Goal: Information Seeking & Learning: Learn about a topic

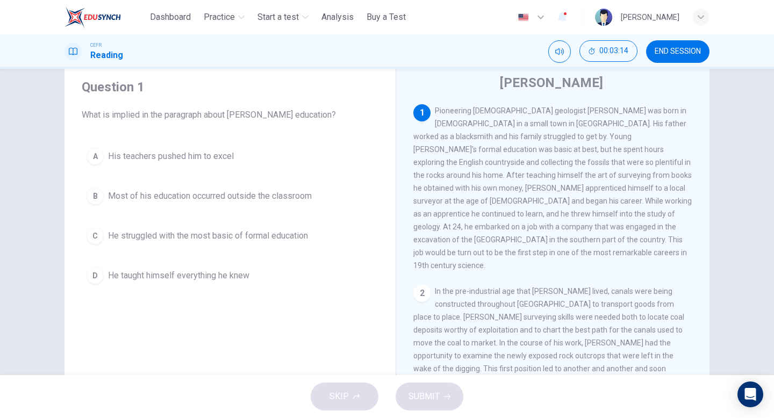
click at [250, 192] on span "Most of his education occurred outside the classroom" at bounding box center [210, 196] width 204 height 13
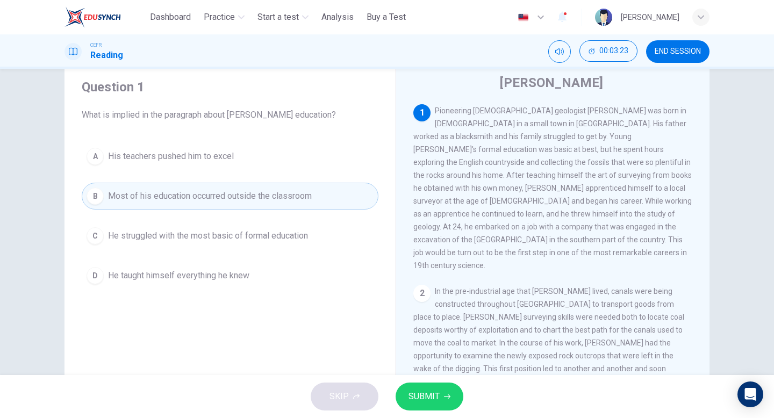
click at [425, 391] on span "SUBMIT" at bounding box center [423, 396] width 31 height 15
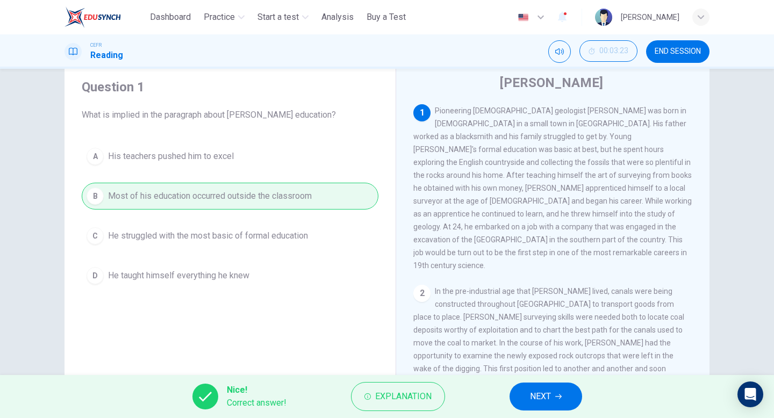
click at [532, 392] on span "NEXT" at bounding box center [540, 396] width 21 height 15
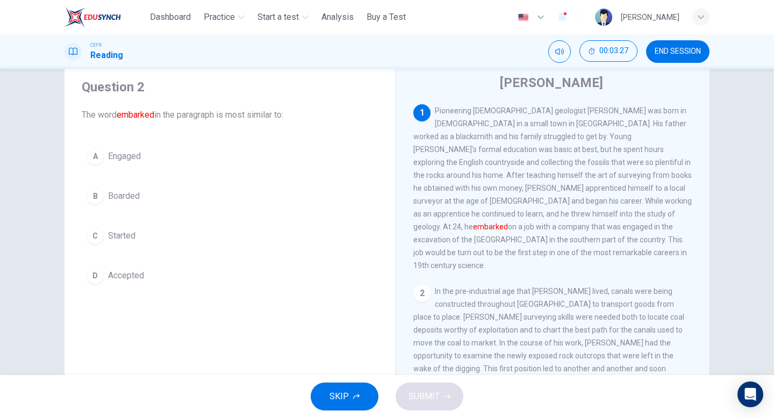
click at [92, 227] on button "C Started" at bounding box center [230, 235] width 297 height 27
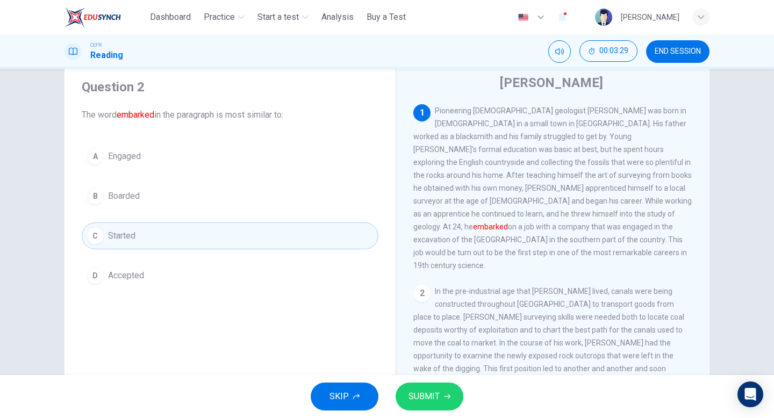
click at [435, 393] on span "SUBMIT" at bounding box center [423, 396] width 31 height 15
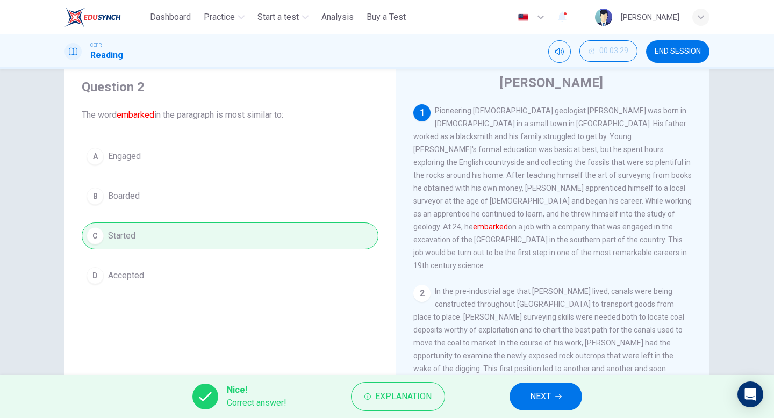
click at [549, 392] on span "NEXT" at bounding box center [540, 396] width 21 height 15
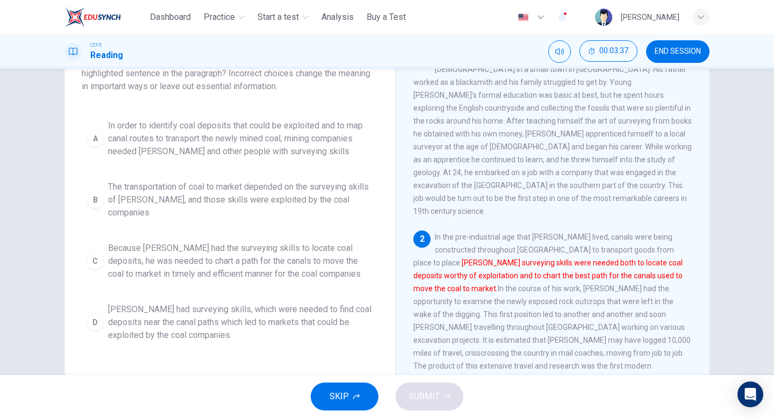
scroll to position [89, 0]
click at [89, 251] on div "C" at bounding box center [94, 259] width 17 height 17
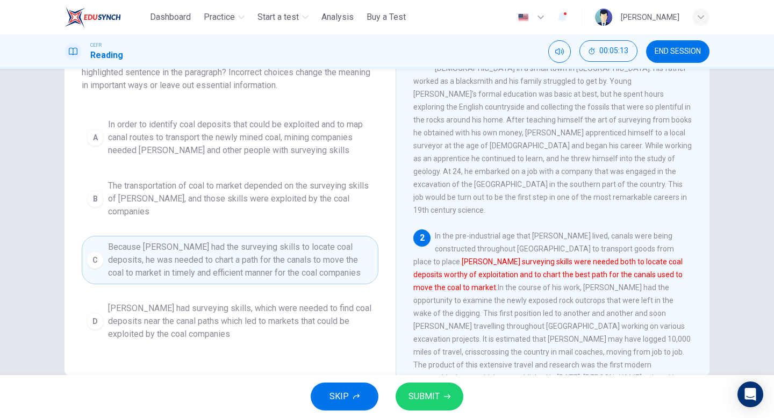
click at [437, 396] on span "SUBMIT" at bounding box center [423, 396] width 31 height 15
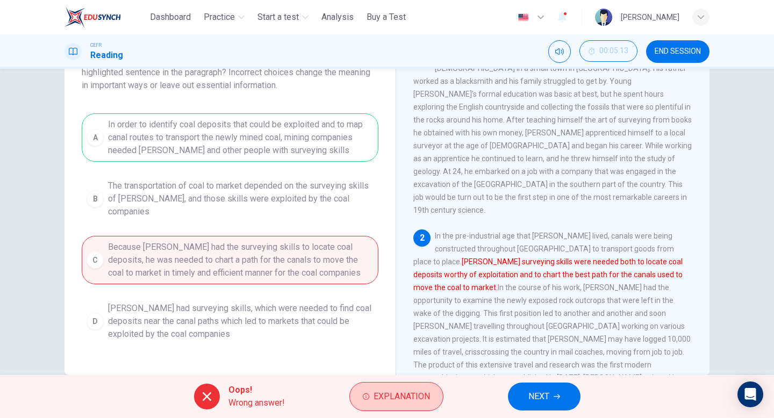
click at [399, 396] on span "Explanation" at bounding box center [401, 396] width 56 height 15
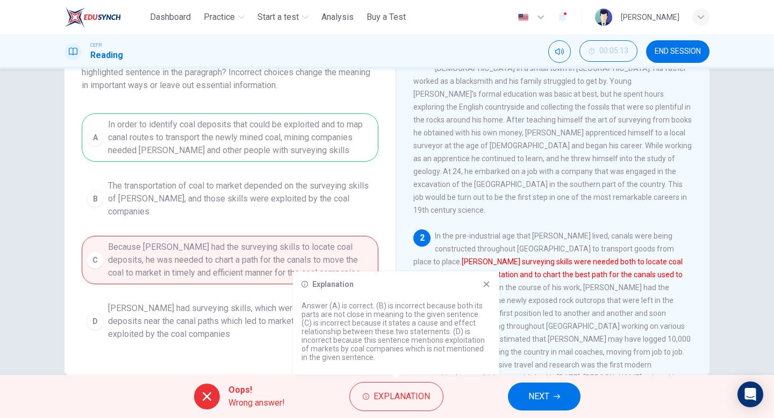
click at [489, 283] on icon at bounding box center [486, 284] width 9 height 9
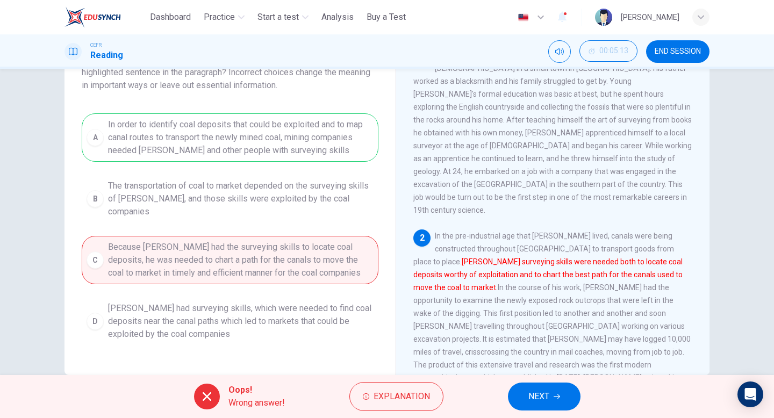
click at [551, 397] on button "NEXT" at bounding box center [544, 396] width 73 height 28
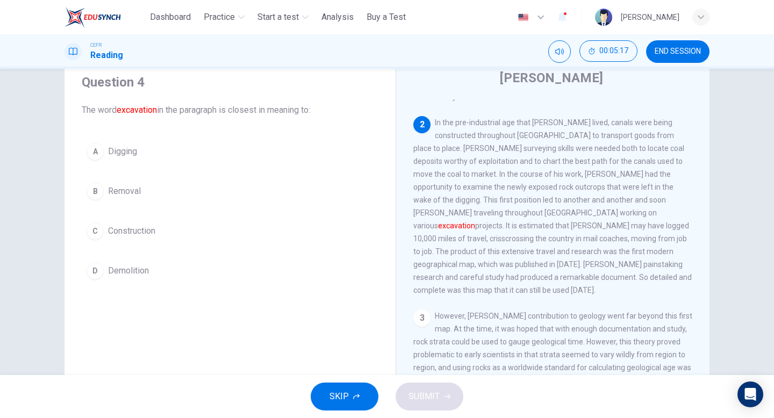
scroll to position [170, 0]
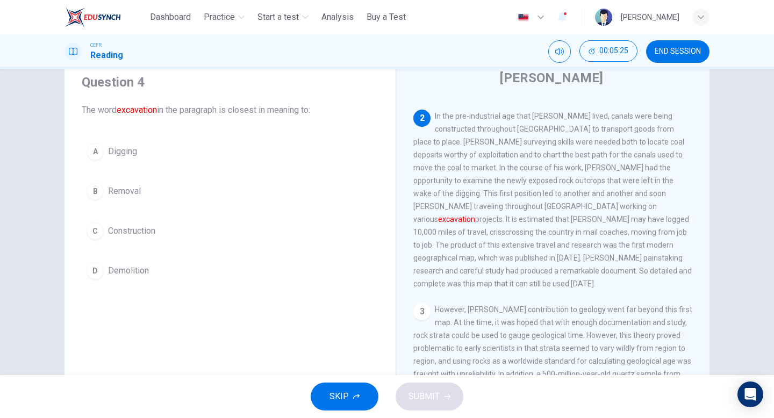
click at [94, 193] on div "B" at bounding box center [94, 191] width 17 height 17
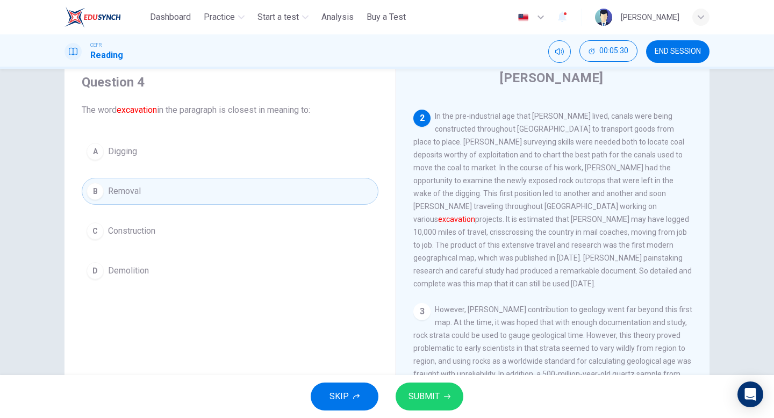
click at [91, 151] on div "A" at bounding box center [94, 151] width 17 height 17
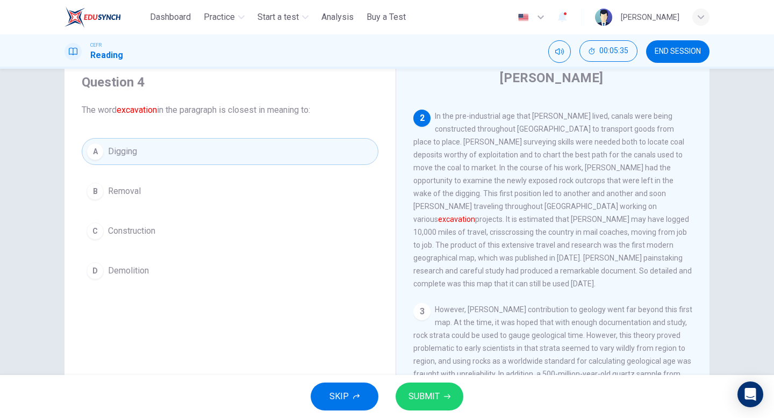
click at [441, 391] on button "SUBMIT" at bounding box center [429, 396] width 68 height 28
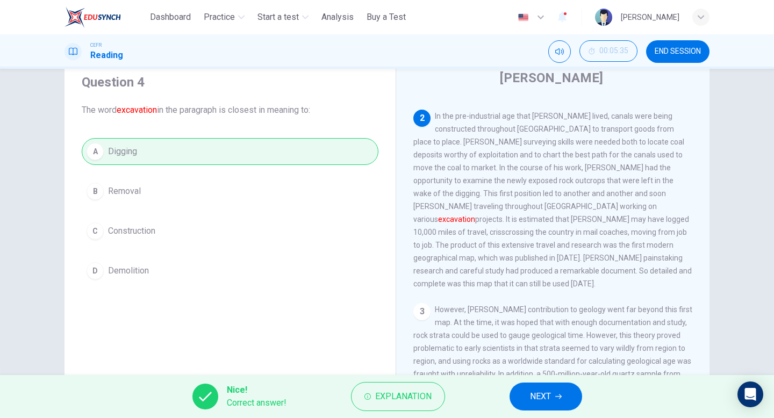
click at [541, 398] on span "NEXT" at bounding box center [540, 396] width 21 height 15
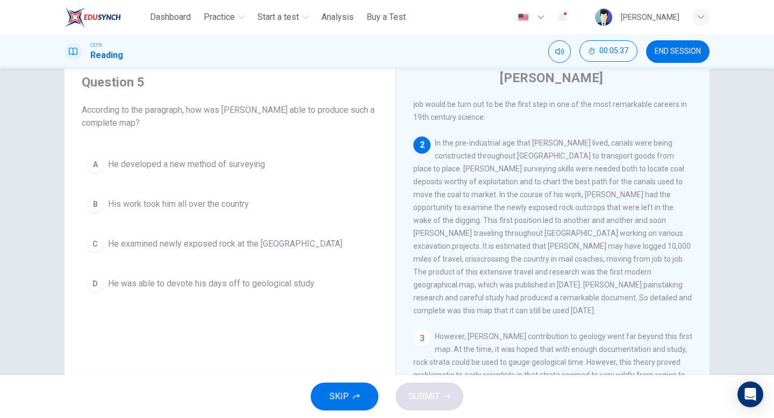
scroll to position [142, 0]
click at [90, 162] on div "A" at bounding box center [94, 164] width 17 height 17
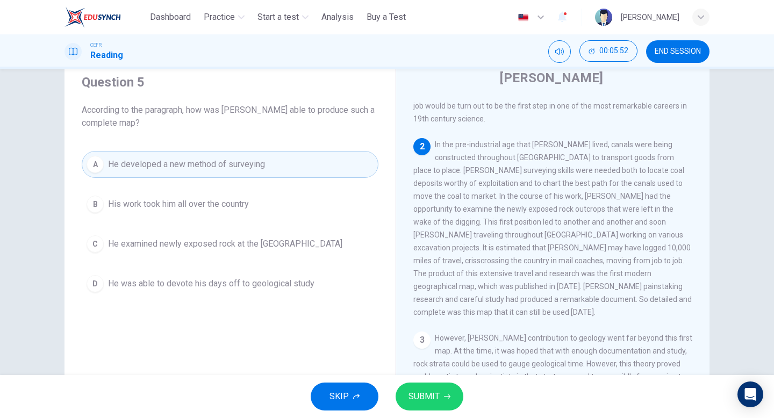
click at [426, 386] on button "SUBMIT" at bounding box center [429, 396] width 68 height 28
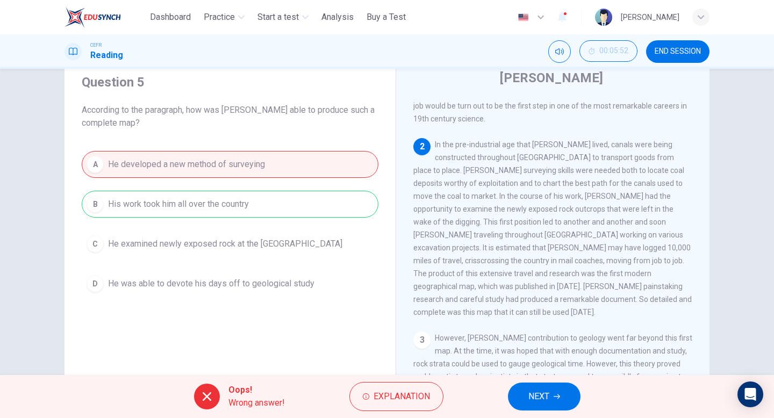
click at [515, 396] on button "NEXT" at bounding box center [544, 396] width 73 height 28
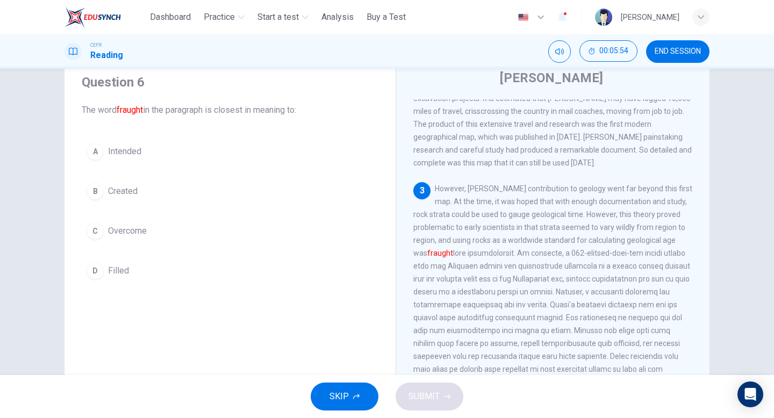
scroll to position [294, 0]
click at [93, 266] on div "D" at bounding box center [94, 270] width 17 height 17
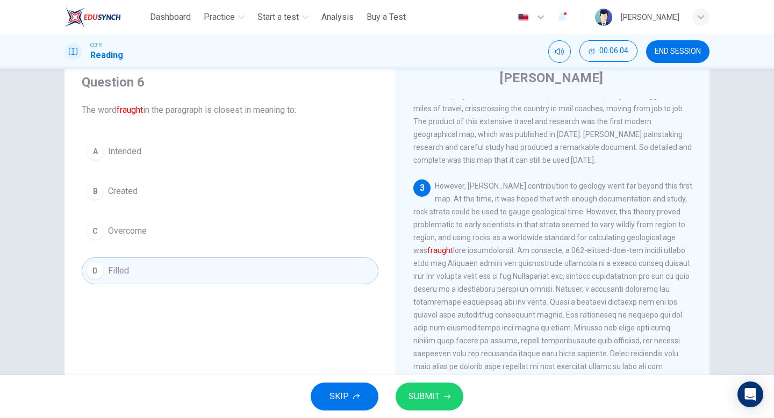
click at [442, 398] on button "SUBMIT" at bounding box center [429, 396] width 68 height 28
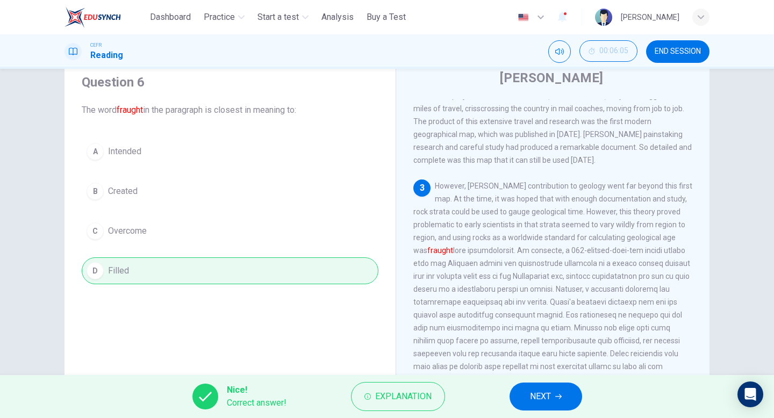
click at [517, 396] on button "NEXT" at bounding box center [545, 396] width 73 height 28
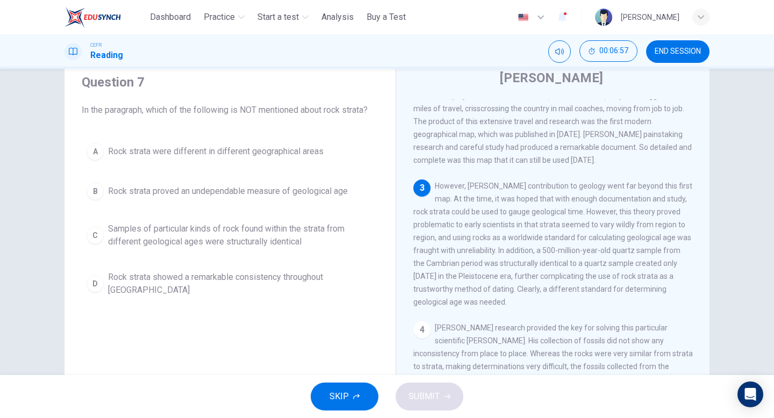
click at [99, 276] on div "D" at bounding box center [94, 283] width 17 height 17
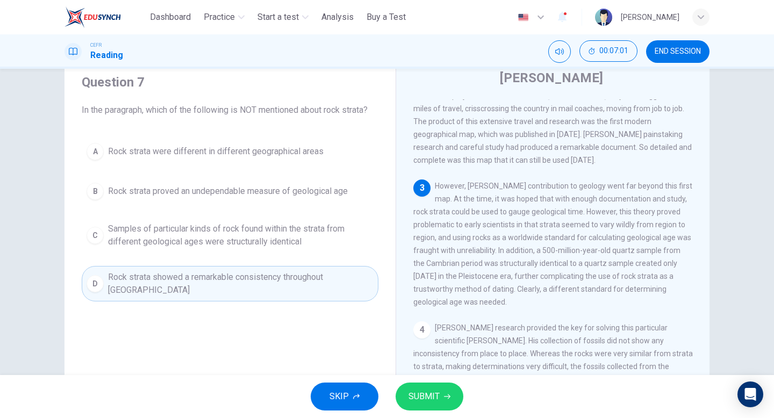
click at [433, 402] on span "SUBMIT" at bounding box center [423, 396] width 31 height 15
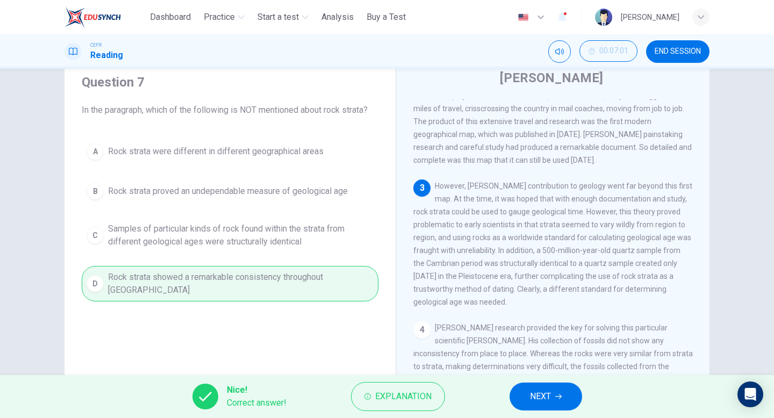
click at [534, 387] on button "NEXT" at bounding box center [545, 396] width 73 height 28
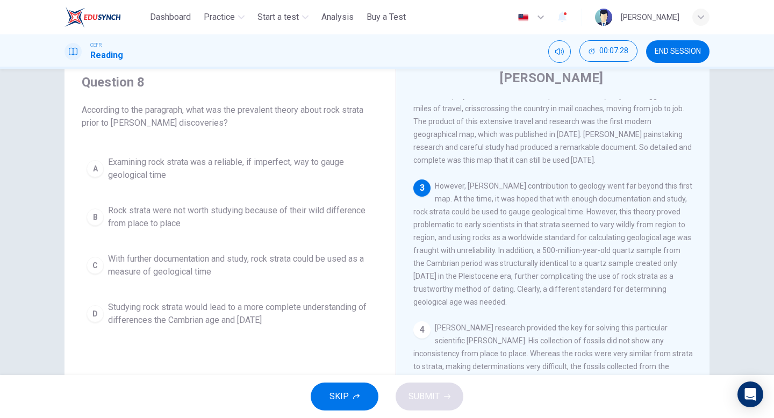
click at [95, 168] on div "A" at bounding box center [94, 168] width 17 height 17
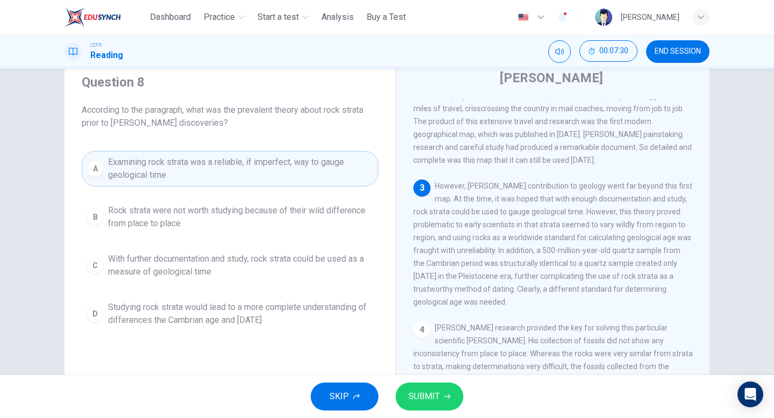
click at [432, 398] on span "SUBMIT" at bounding box center [423, 396] width 31 height 15
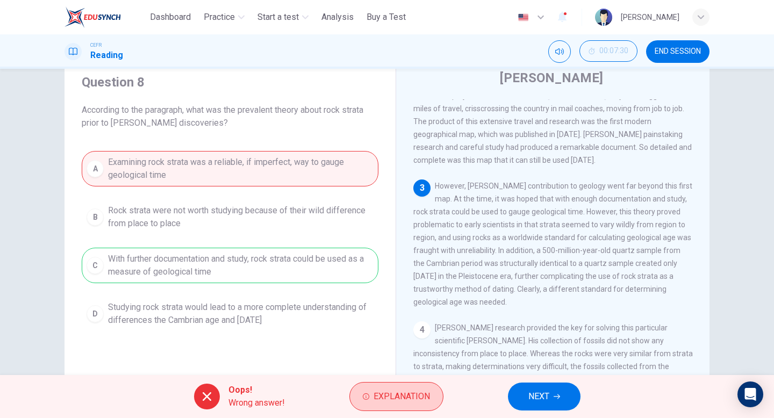
click at [410, 393] on span "Explanation" at bounding box center [401, 396] width 56 height 15
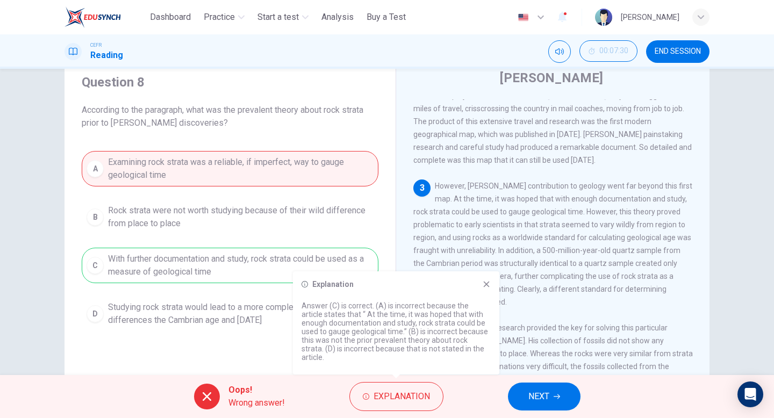
click at [488, 288] on icon at bounding box center [486, 284] width 9 height 9
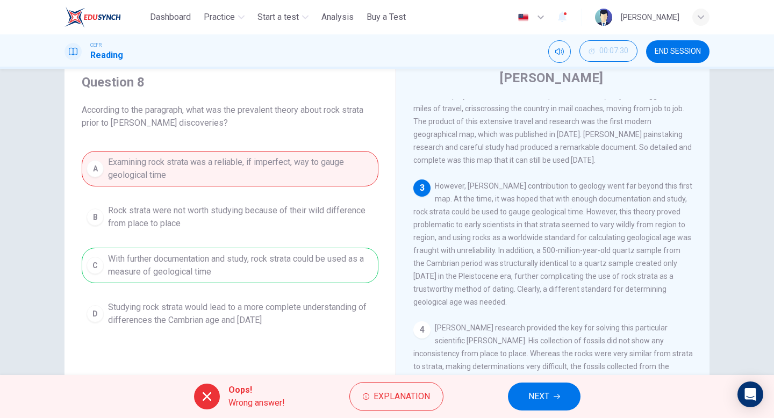
click at [541, 402] on span "NEXT" at bounding box center [538, 396] width 21 height 15
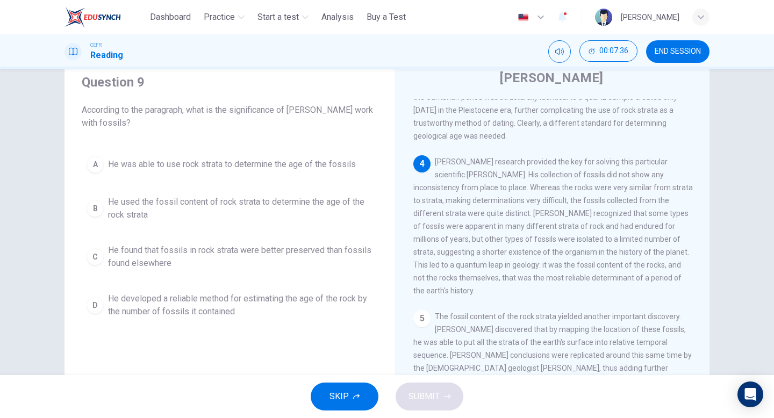
scroll to position [461, 0]
click at [92, 303] on div "D" at bounding box center [94, 305] width 17 height 17
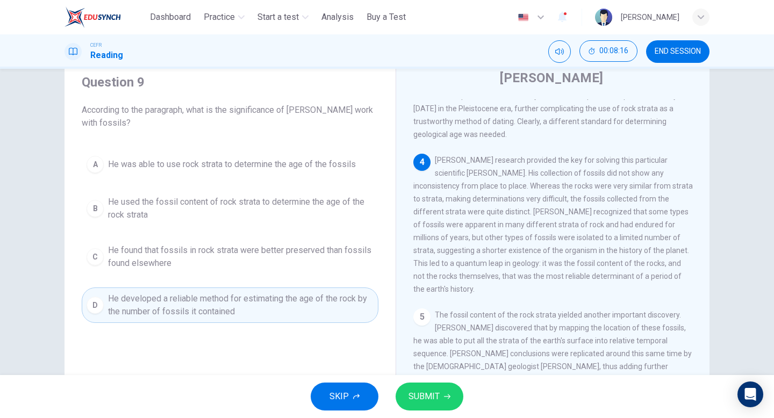
click at [447, 398] on icon "button" at bounding box center [447, 396] width 6 height 5
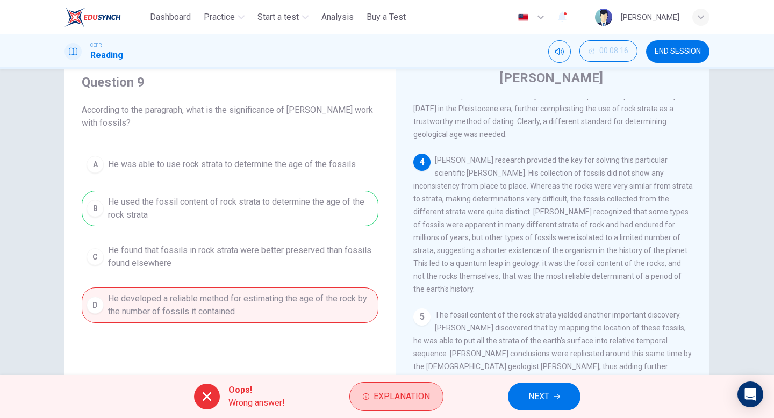
click at [391, 393] on span "Explanation" at bounding box center [401, 396] width 56 height 15
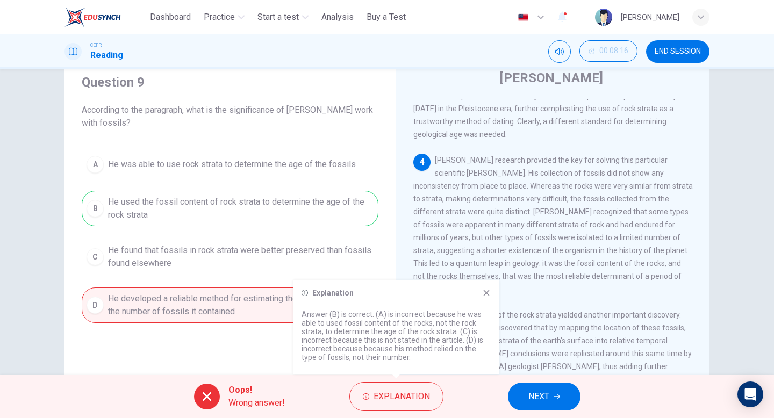
click at [487, 291] on icon at bounding box center [486, 293] width 6 height 6
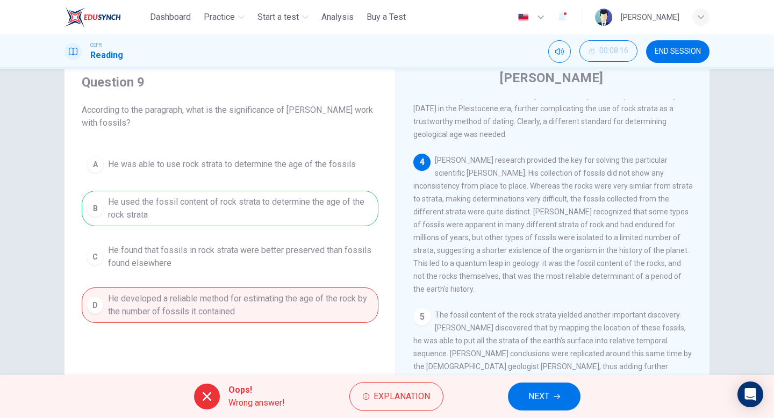
click at [539, 394] on span "NEXT" at bounding box center [538, 396] width 21 height 15
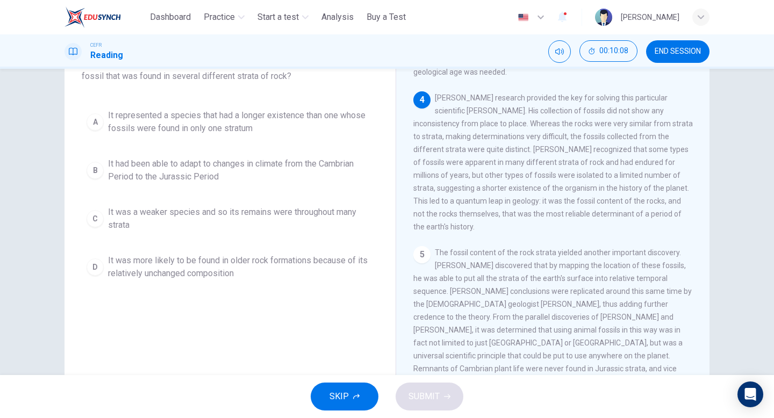
scroll to position [85, 0]
click at [99, 167] on div "B" at bounding box center [94, 169] width 17 height 17
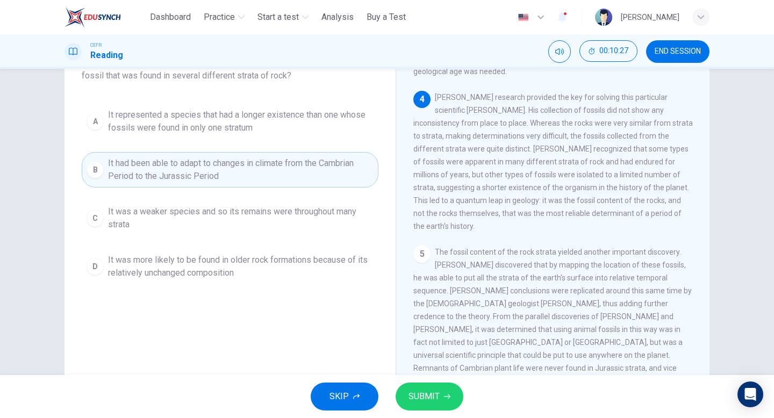
click at [438, 388] on button "SUBMIT" at bounding box center [429, 396] width 68 height 28
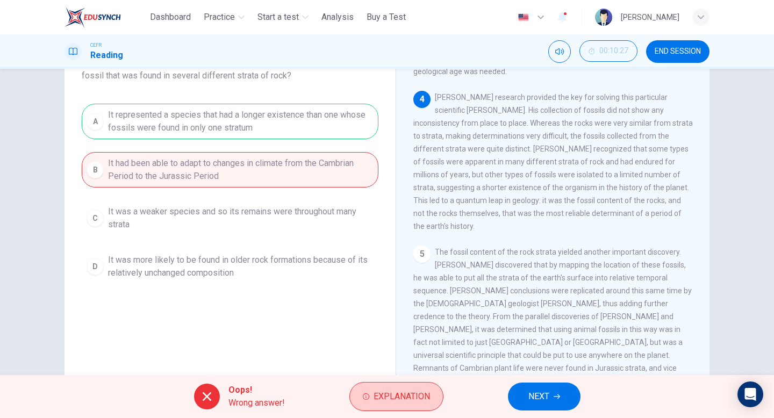
click at [419, 385] on button "Explanation" at bounding box center [396, 396] width 94 height 29
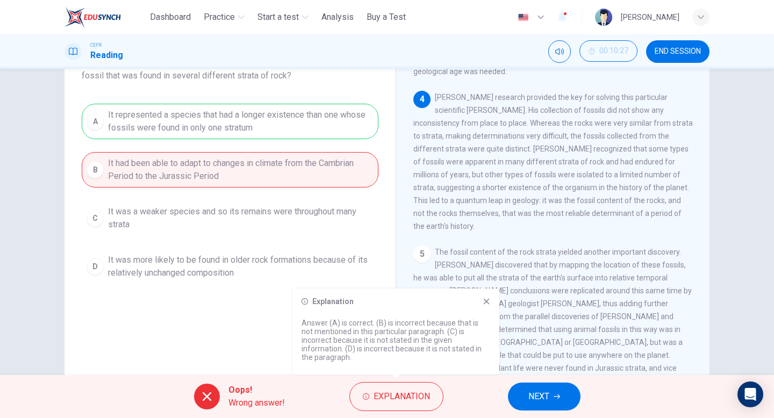
click at [485, 306] on icon at bounding box center [486, 301] width 9 height 9
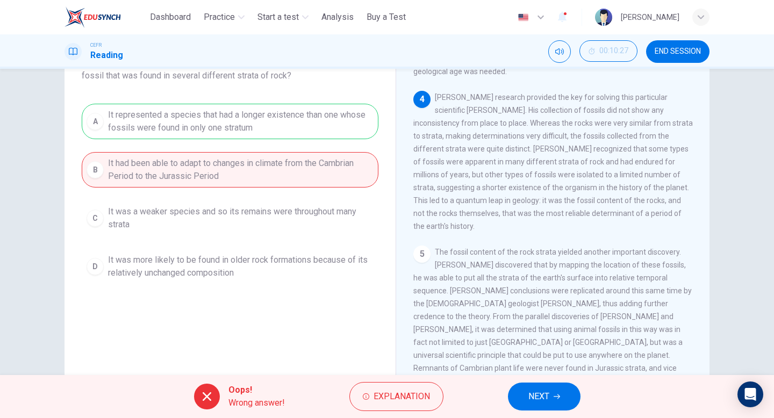
click at [543, 392] on span "NEXT" at bounding box center [538, 396] width 21 height 15
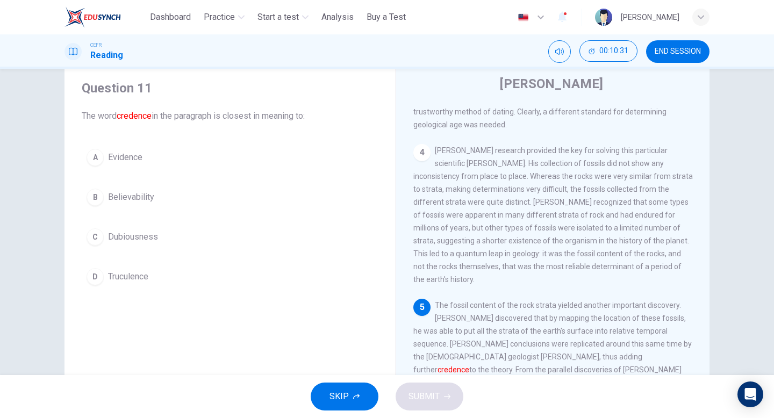
scroll to position [32, 0]
click at [96, 158] on div "A" at bounding box center [94, 157] width 17 height 17
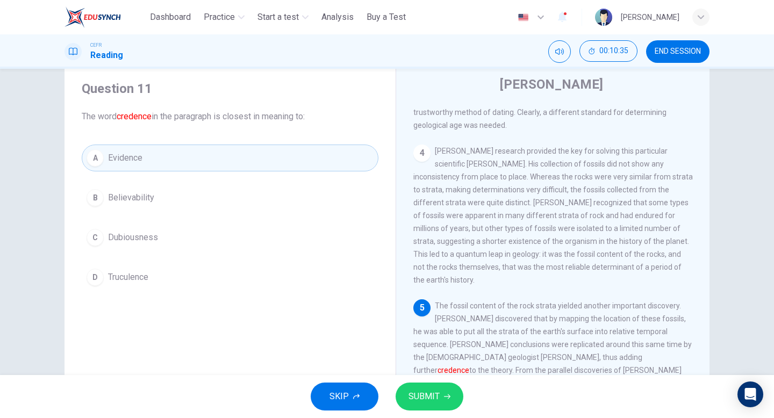
click at [424, 392] on span "SUBMIT" at bounding box center [423, 396] width 31 height 15
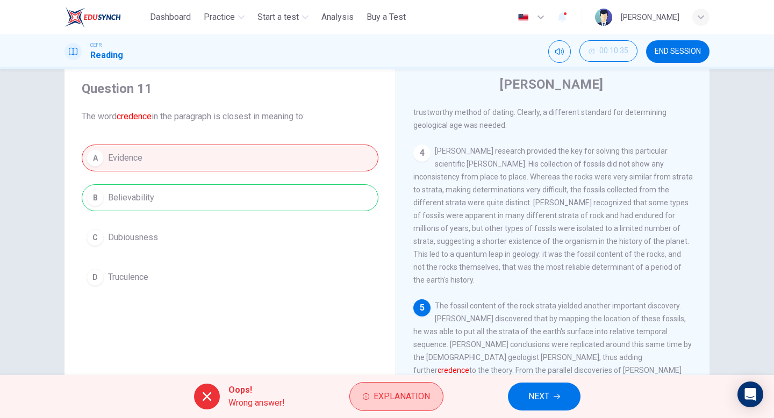
click at [384, 394] on span "Explanation" at bounding box center [401, 396] width 56 height 15
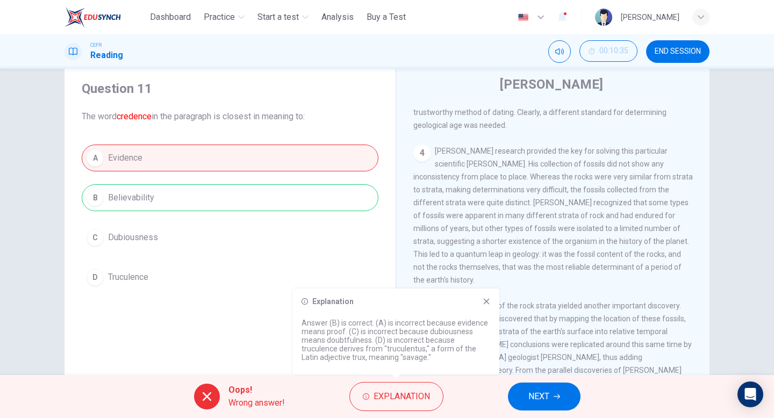
click at [530, 391] on span "NEXT" at bounding box center [538, 396] width 21 height 15
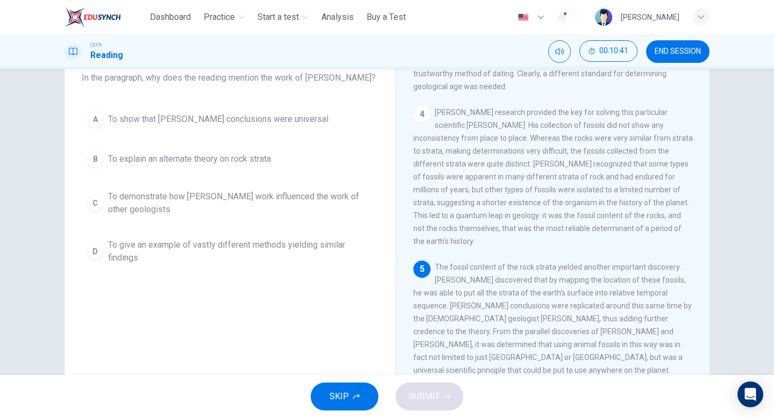
scroll to position [110, 0]
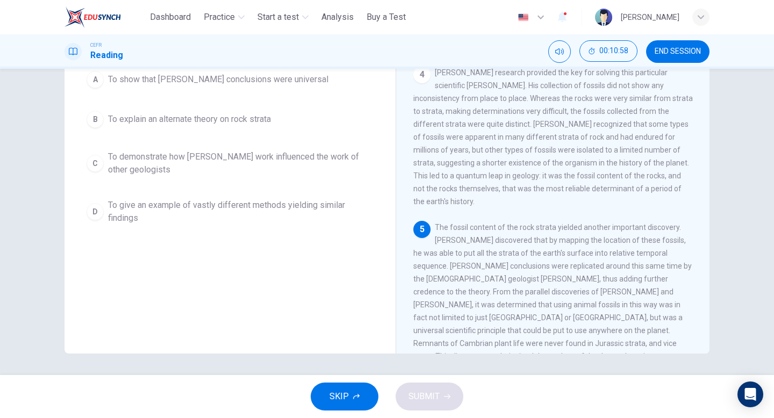
click at [94, 161] on div "C" at bounding box center [94, 163] width 17 height 17
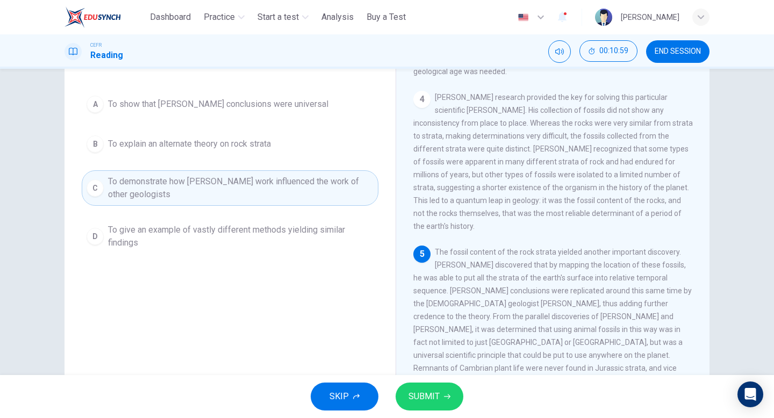
scroll to position [84, 0]
click at [436, 389] on span "SUBMIT" at bounding box center [423, 396] width 31 height 15
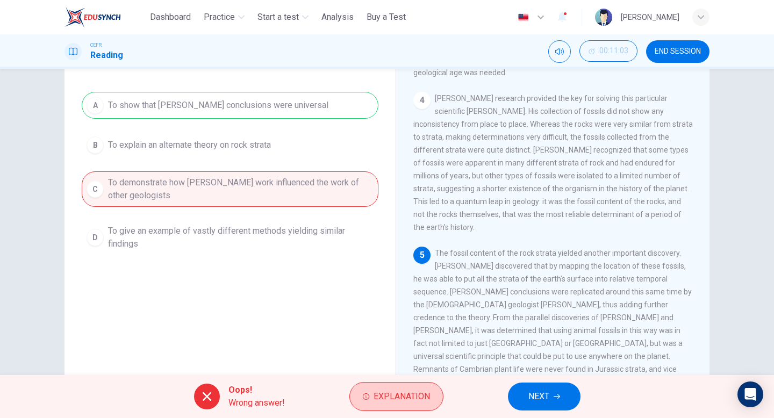
click at [409, 398] on span "Explanation" at bounding box center [401, 396] width 56 height 15
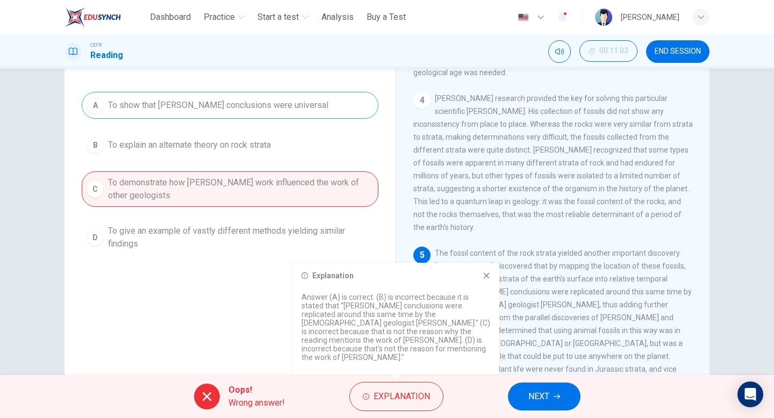
click at [483, 280] on icon at bounding box center [486, 275] width 9 height 9
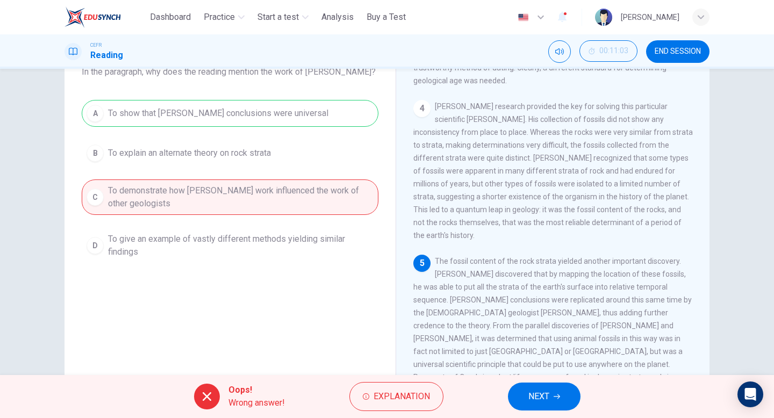
scroll to position [73, 0]
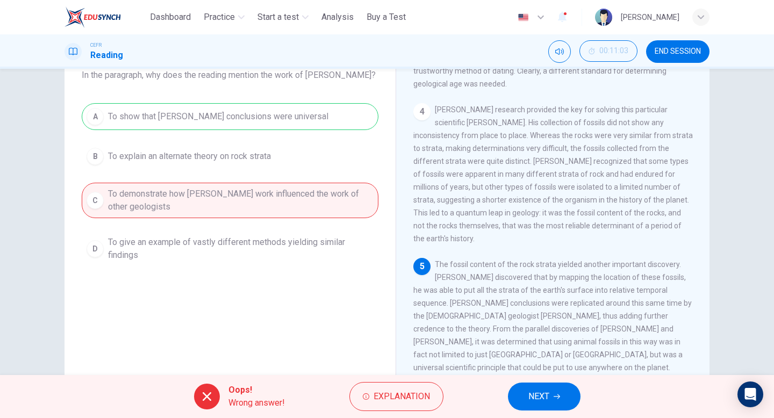
click at [555, 394] on icon "button" at bounding box center [556, 396] width 6 height 6
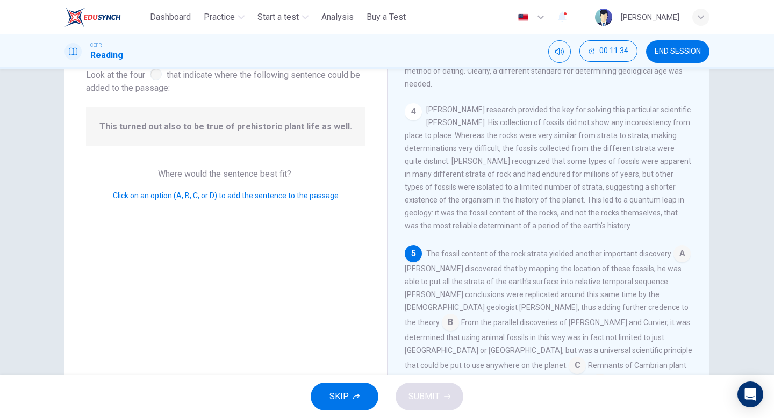
scroll to position [84, 0]
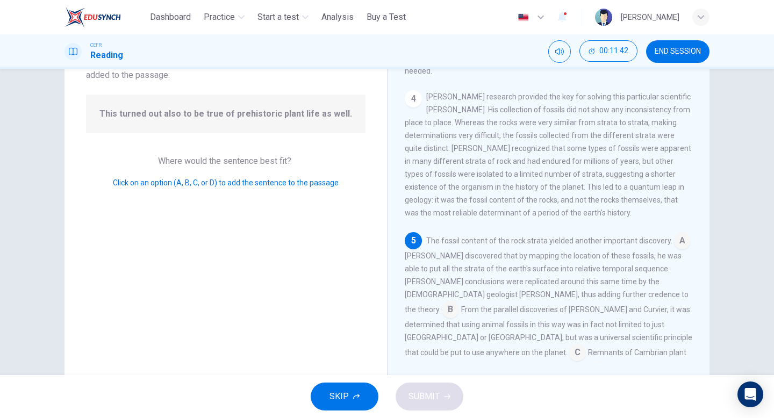
click at [568, 345] on input at bounding box center [576, 353] width 17 height 17
click at [430, 401] on span "SUBMIT" at bounding box center [423, 396] width 31 height 15
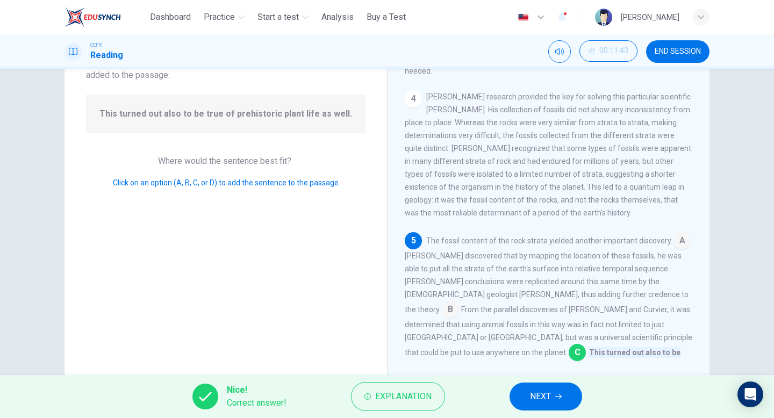
click at [537, 391] on span "NEXT" at bounding box center [540, 396] width 21 height 15
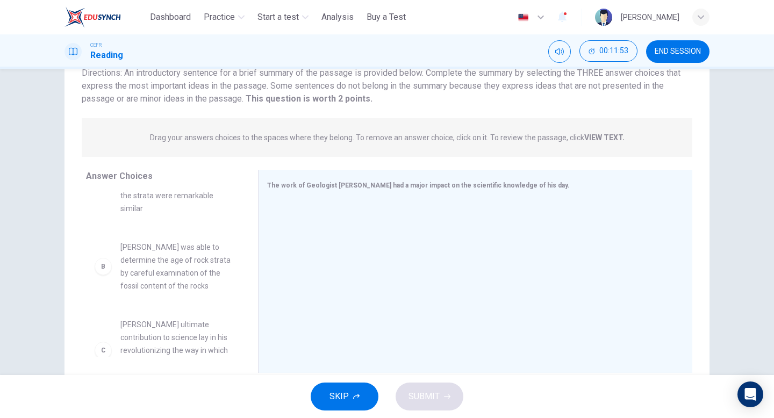
scroll to position [66, 0]
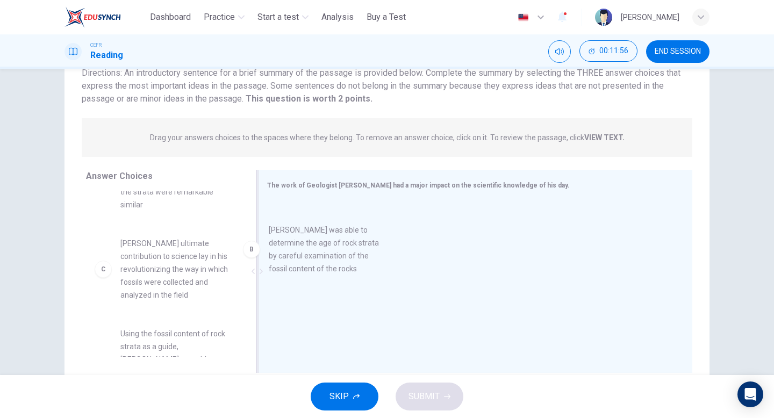
drag, startPoint x: 160, startPoint y: 251, endPoint x: 329, endPoint y: 249, distance: 169.2
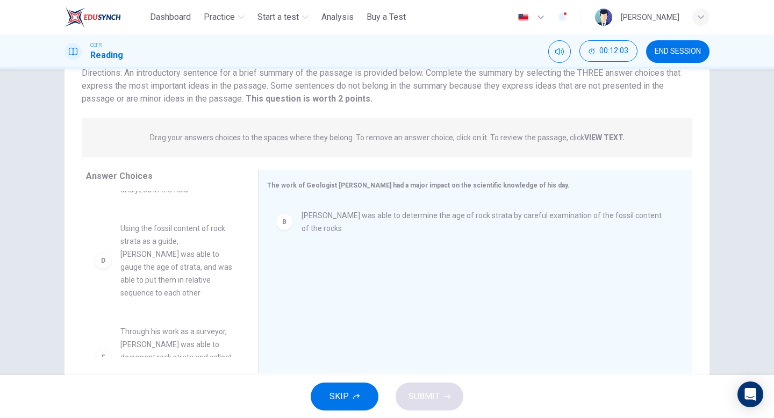
scroll to position [175, 0]
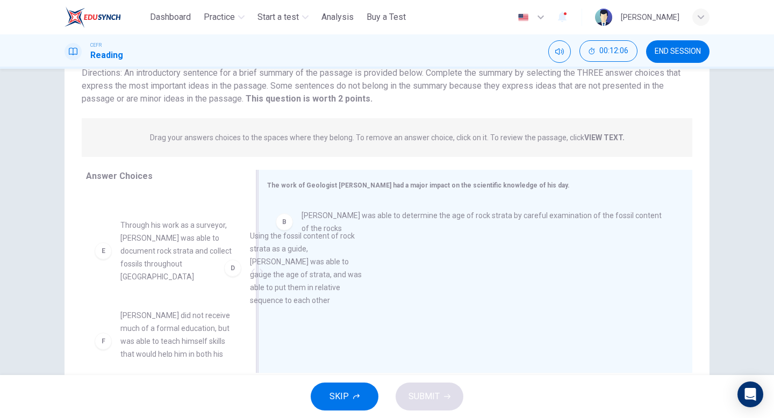
drag, startPoint x: 186, startPoint y: 241, endPoint x: 323, endPoint y: 266, distance: 139.3
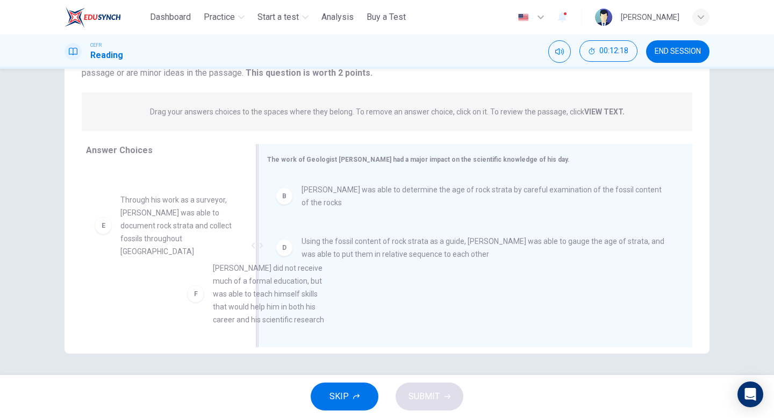
scroll to position [24, 0]
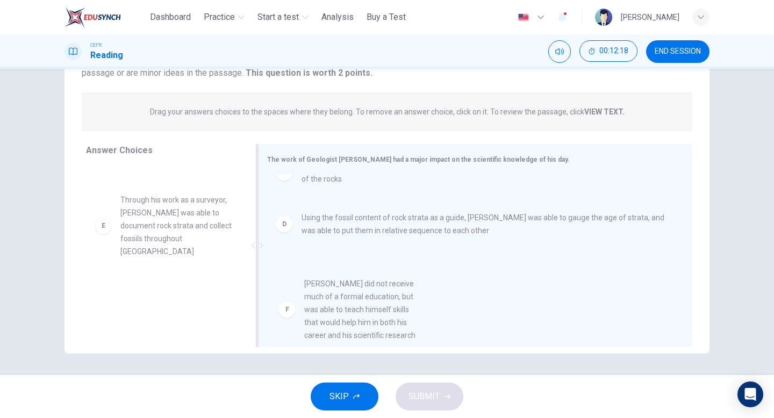
drag, startPoint x: 192, startPoint y: 286, endPoint x: 379, endPoint y: 305, distance: 188.5
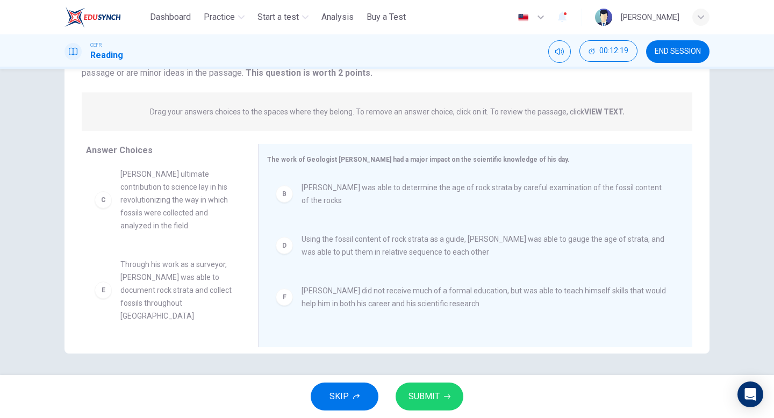
scroll to position [84, 0]
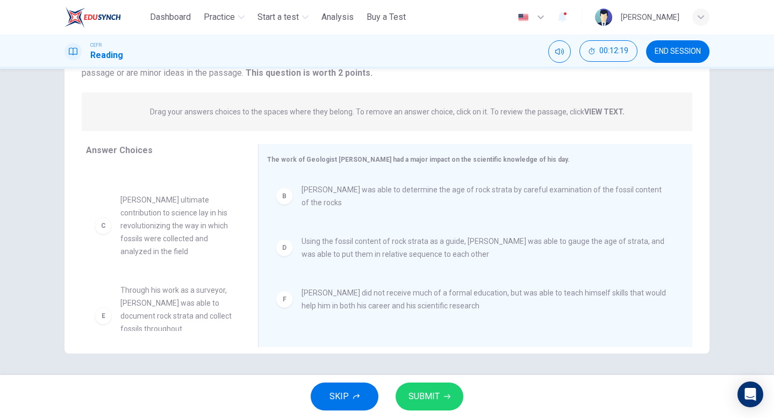
click at [434, 389] on span "SUBMIT" at bounding box center [423, 396] width 31 height 15
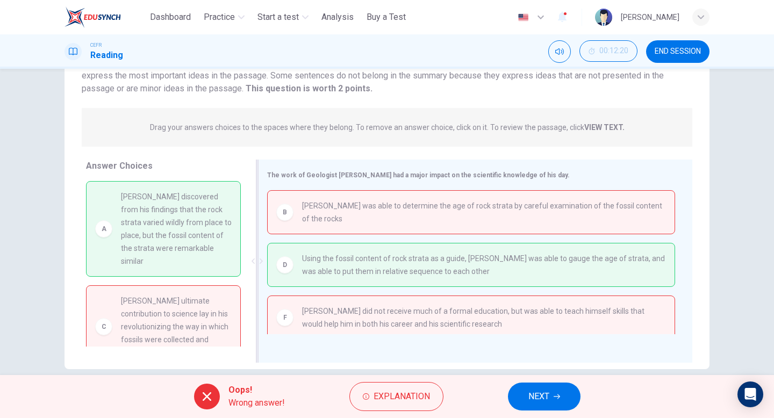
scroll to position [110, 0]
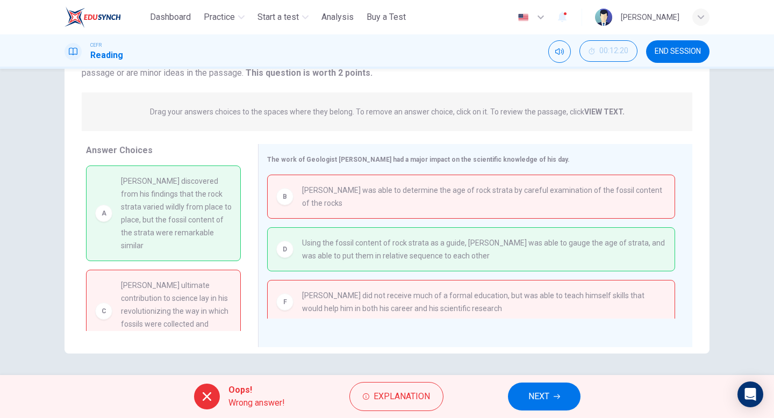
click at [543, 399] on span "NEXT" at bounding box center [538, 396] width 21 height 15
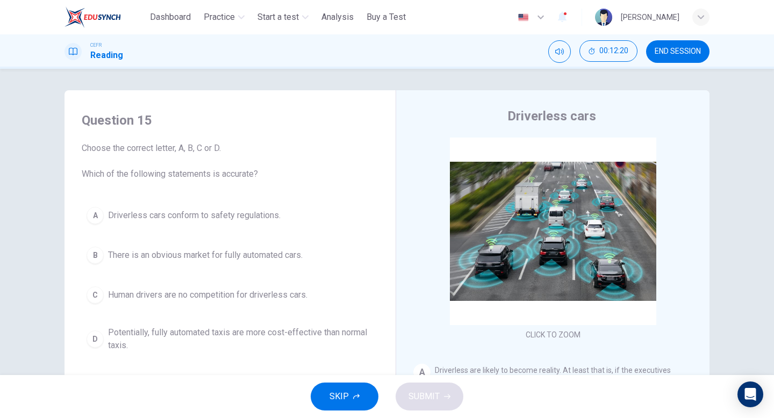
click at [671, 45] on button "END SESSION" at bounding box center [677, 51] width 63 height 23
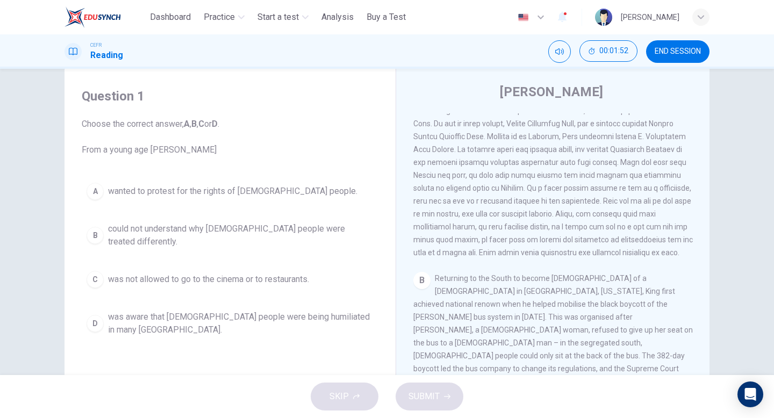
scroll to position [248, 0]
click at [267, 233] on span "could not understand why [DEMOGRAPHIC_DATA] people were treated differently." at bounding box center [240, 235] width 265 height 26
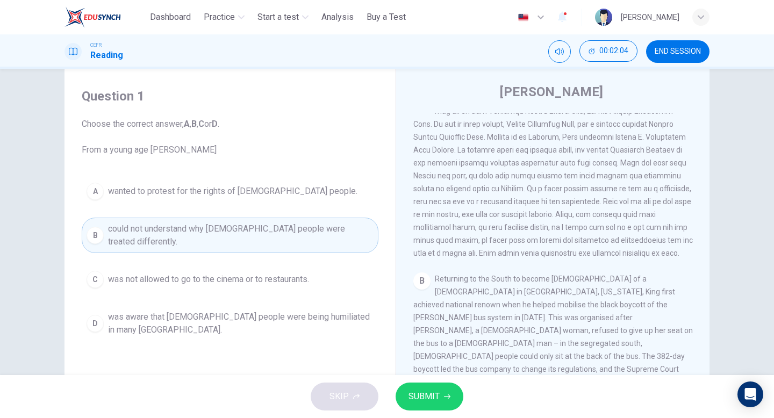
click at [432, 399] on span "SUBMIT" at bounding box center [423, 396] width 31 height 15
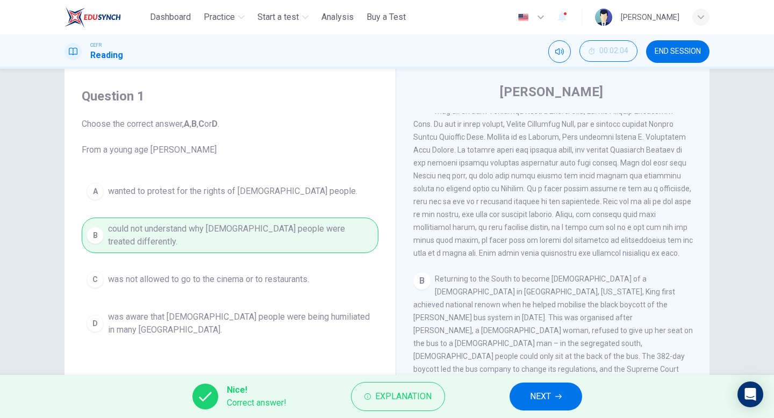
click at [540, 391] on span "NEXT" at bounding box center [540, 396] width 21 height 15
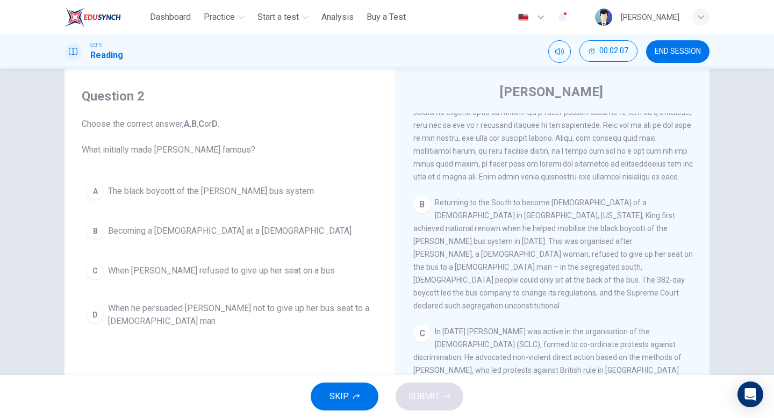
scroll to position [333, 0]
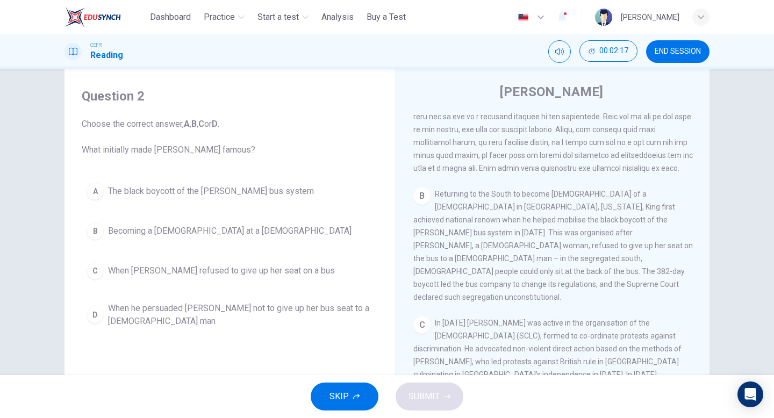
click at [98, 194] on div "A" at bounding box center [94, 191] width 17 height 17
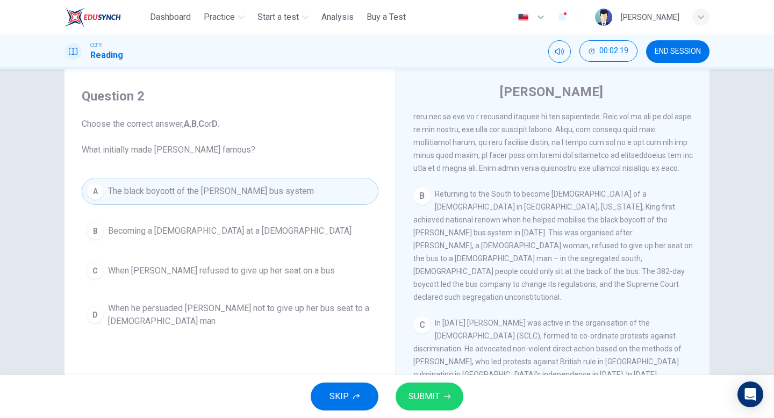
click at [433, 400] on span "SUBMIT" at bounding box center [423, 396] width 31 height 15
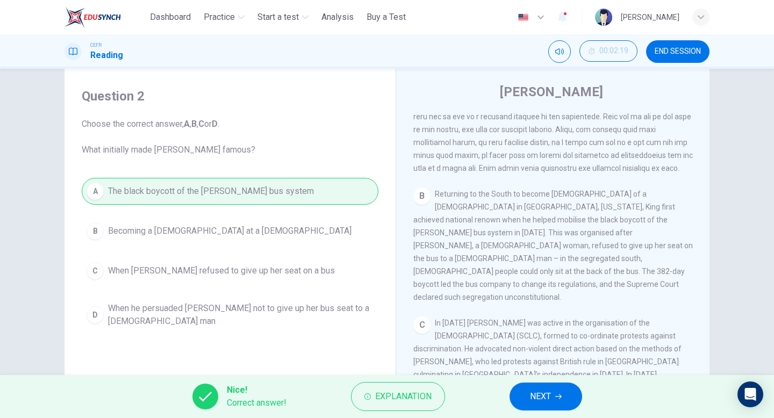
click at [539, 396] on span "NEXT" at bounding box center [540, 396] width 21 height 15
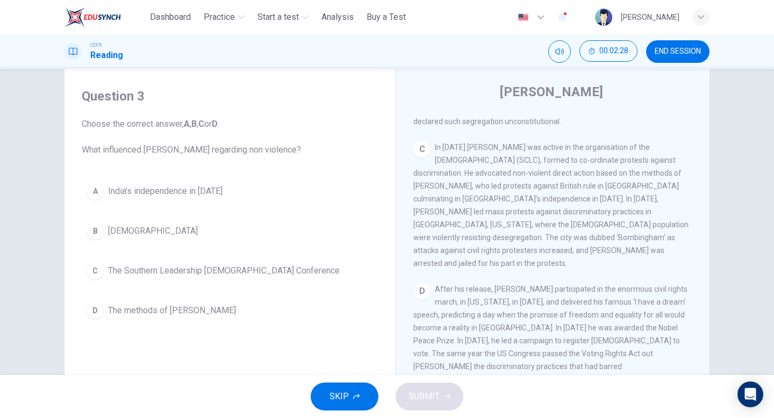
scroll to position [509, 0]
click at [123, 311] on span "The methods of [PERSON_NAME]" at bounding box center [172, 310] width 128 height 13
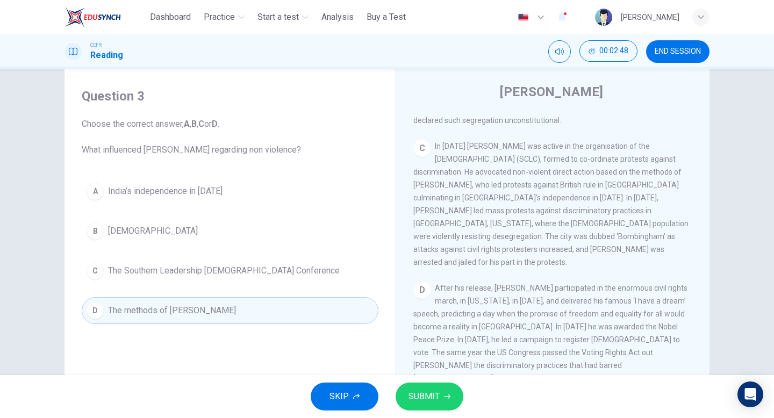
click at [442, 398] on button "SUBMIT" at bounding box center [429, 396] width 68 height 28
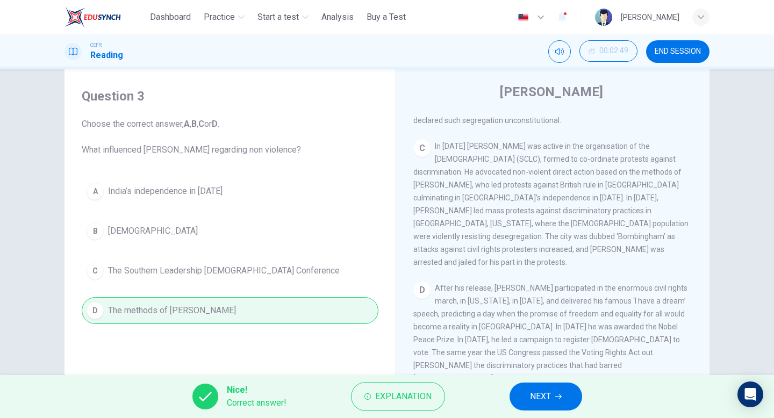
click at [536, 393] on span "NEXT" at bounding box center [540, 396] width 21 height 15
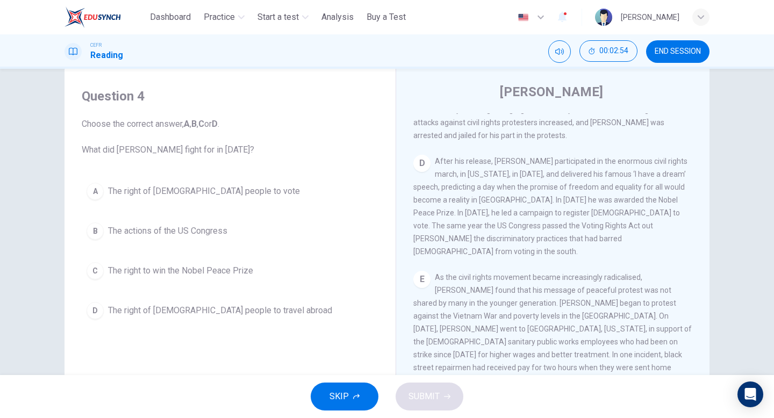
scroll to position [640, 0]
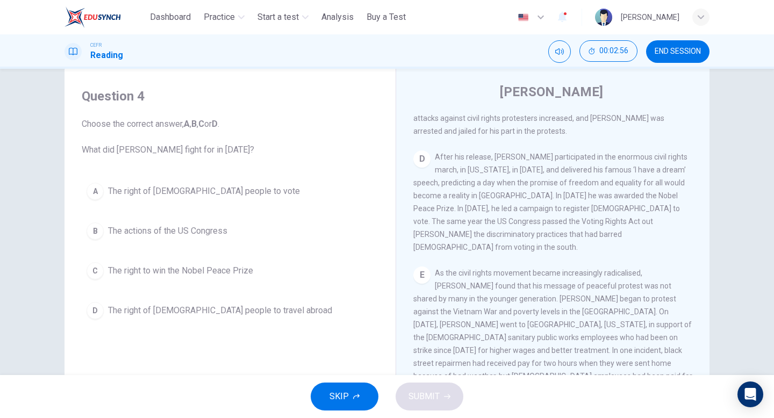
click at [162, 189] on span "The right of [DEMOGRAPHIC_DATA] people to vote" at bounding box center [204, 191] width 192 height 13
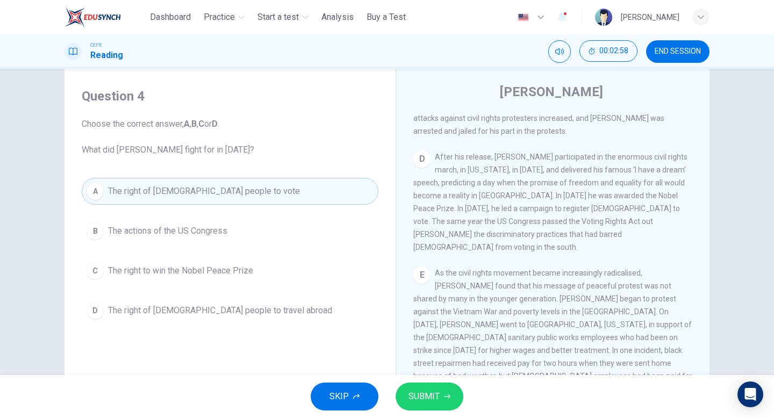
click at [444, 400] on button "SUBMIT" at bounding box center [429, 396] width 68 height 28
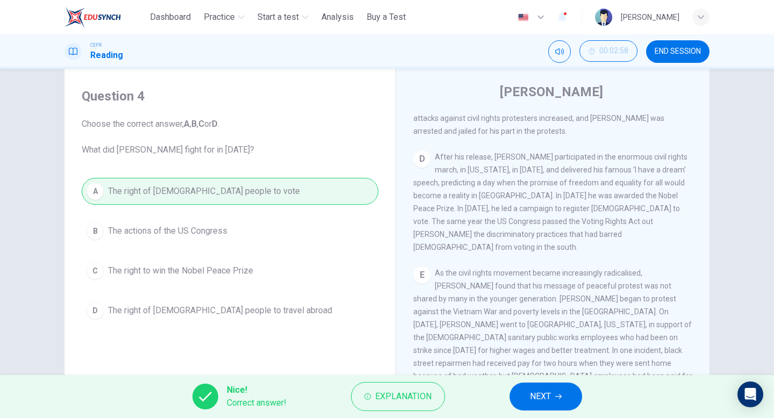
click at [558, 389] on button "NEXT" at bounding box center [545, 396] width 73 height 28
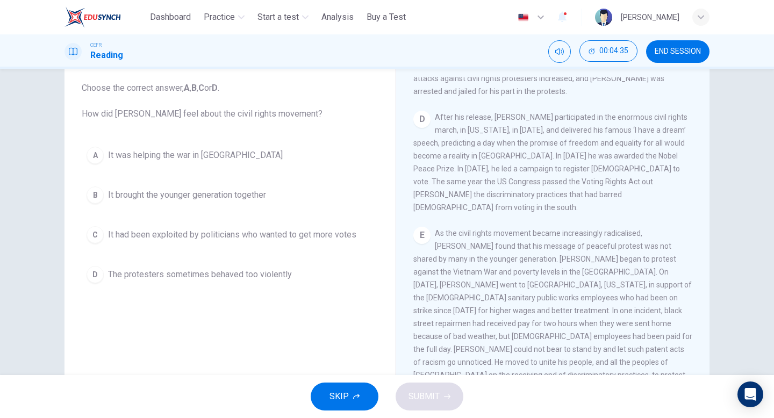
scroll to position [643, 0]
click at [265, 234] on span "It had been exploited by politicians who wanted to get more votes" at bounding box center [232, 234] width 248 height 13
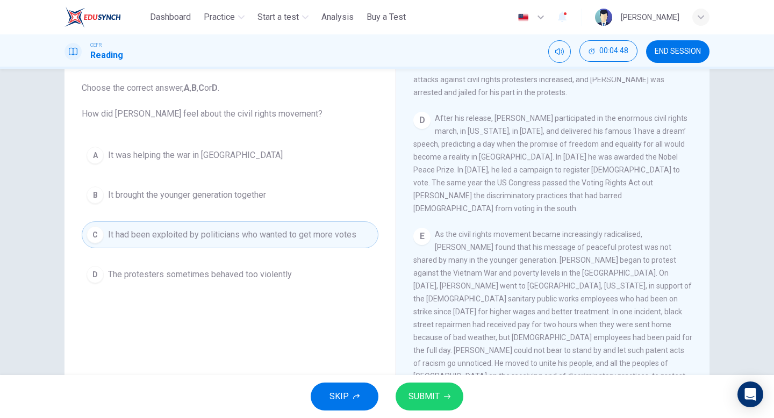
click at [442, 399] on button "SUBMIT" at bounding box center [429, 396] width 68 height 28
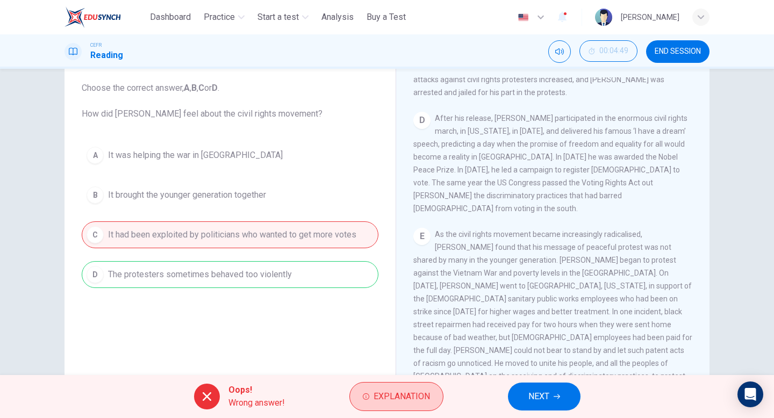
click at [381, 396] on span "Explanation" at bounding box center [401, 396] width 56 height 15
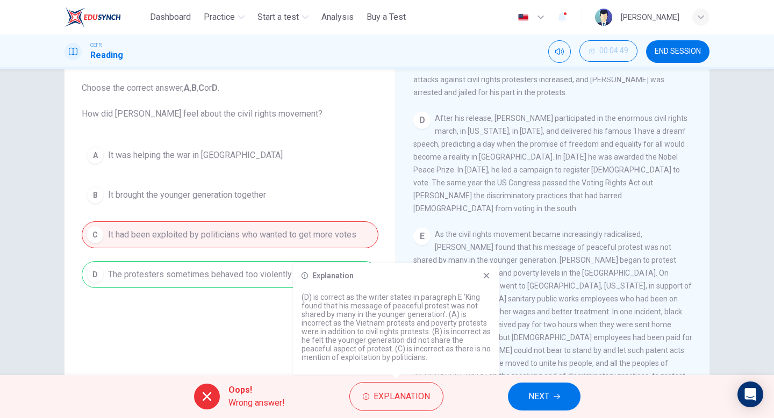
click at [486, 277] on icon at bounding box center [486, 275] width 9 height 9
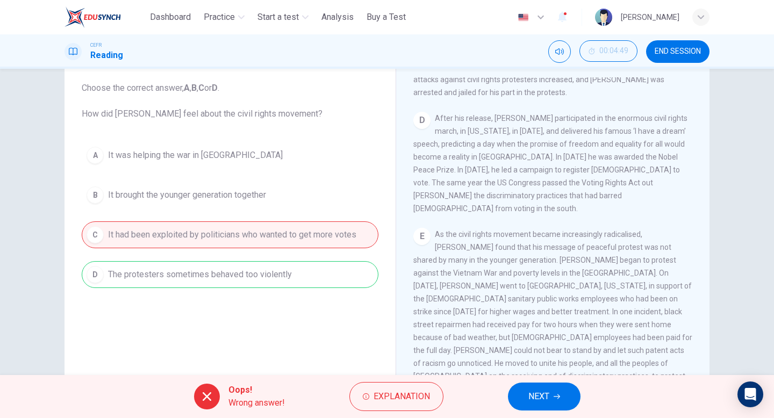
click at [533, 392] on span "NEXT" at bounding box center [538, 396] width 21 height 15
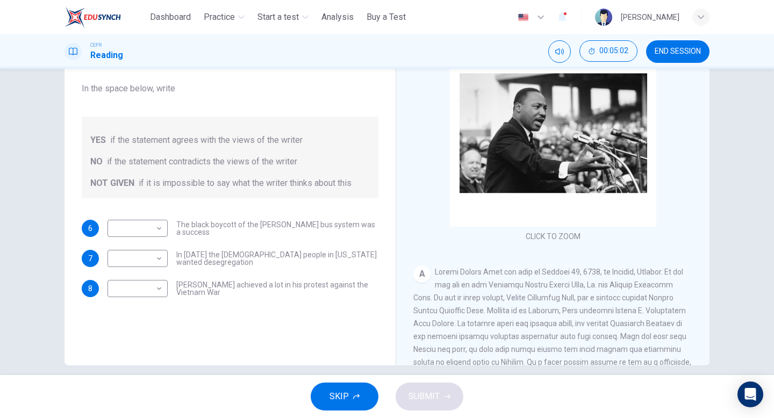
scroll to position [110, 0]
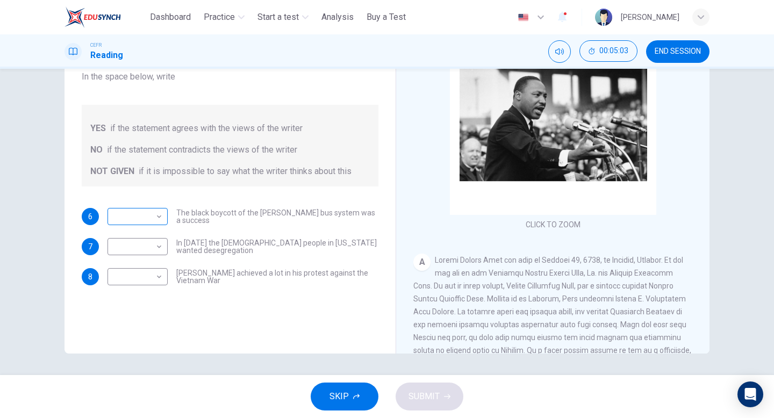
click at [149, 218] on body "This site uses cookies, as explained in our Privacy Policy . If you agree to th…" at bounding box center [387, 209] width 774 height 418
click at [150, 239] on li "YES" at bounding box center [137, 233] width 60 height 17
type input "***"
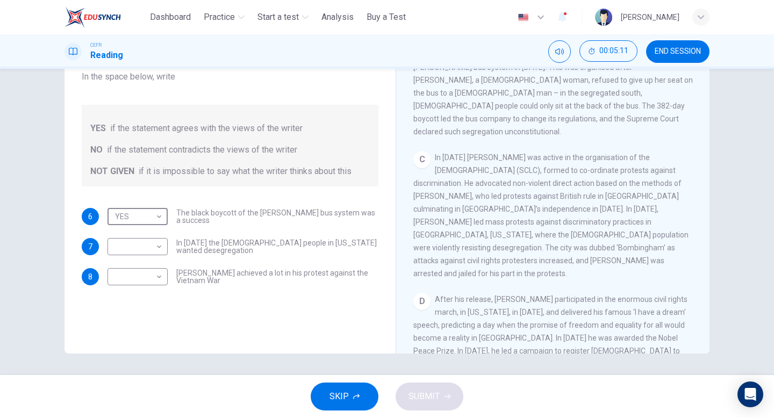
scroll to position [414, 0]
click at [155, 244] on body "This site uses cookies, as explained in our Privacy Policy . If you agree to th…" at bounding box center [387, 209] width 774 height 418
click at [155, 278] on li "NO" at bounding box center [137, 280] width 60 height 17
type input "**"
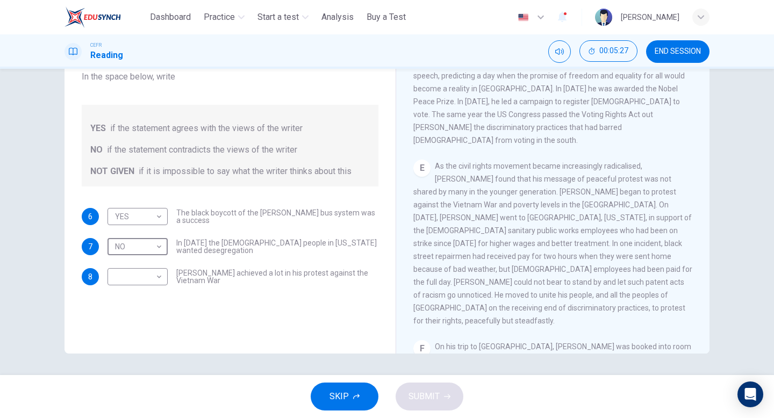
scroll to position [689, 0]
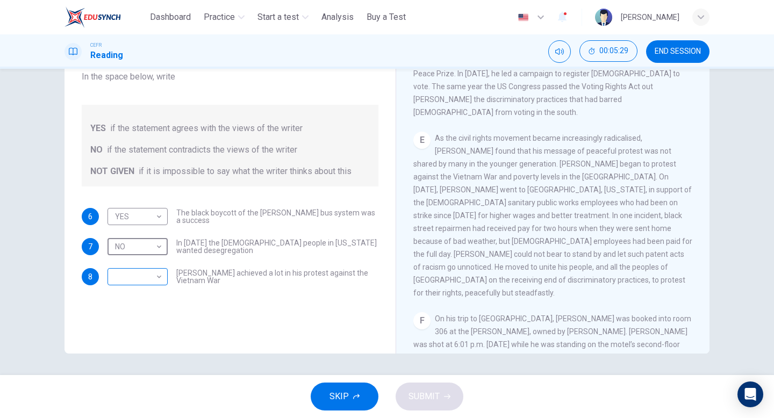
click at [149, 276] on body "This site uses cookies, as explained in our Privacy Policy . If you agree to th…" at bounding box center [387, 209] width 774 height 418
click at [158, 331] on li "NOT GIVEN" at bounding box center [137, 328] width 60 height 17
type input "*********"
click at [414, 393] on span "SUBMIT" at bounding box center [423, 396] width 31 height 15
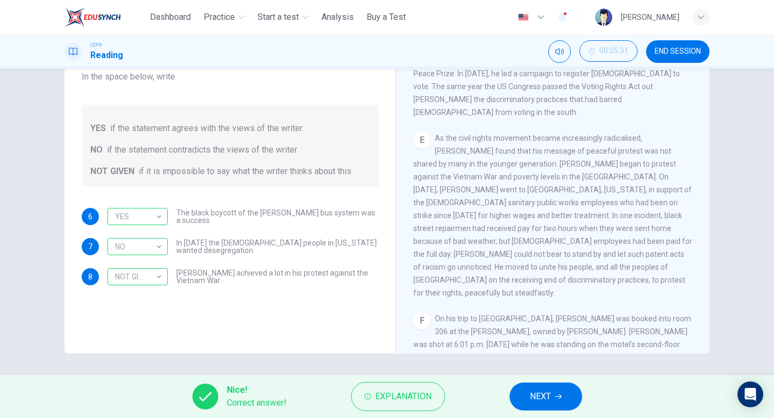
click at [535, 395] on span "NEXT" at bounding box center [540, 396] width 21 height 15
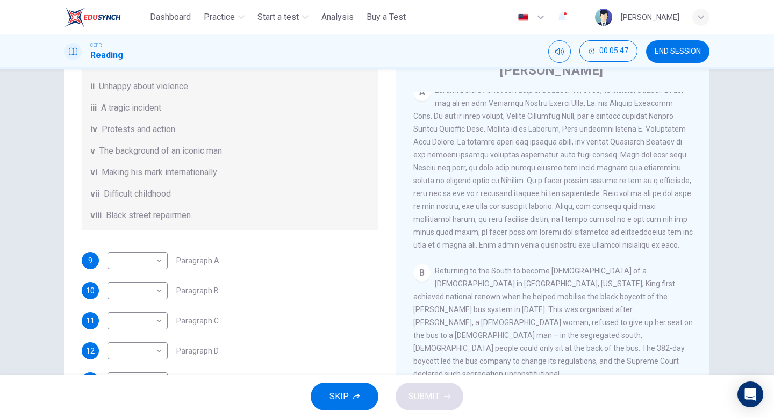
scroll to position [157, 0]
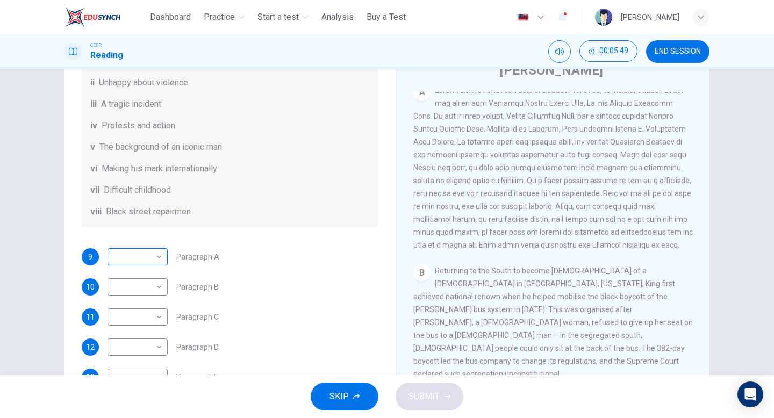
click at [142, 274] on body "This site uses cookies, as explained in our Privacy Policy . If you agree to th…" at bounding box center [387, 209] width 774 height 418
click at [143, 380] on li "vii" at bounding box center [137, 383] width 60 height 17
type input "***"
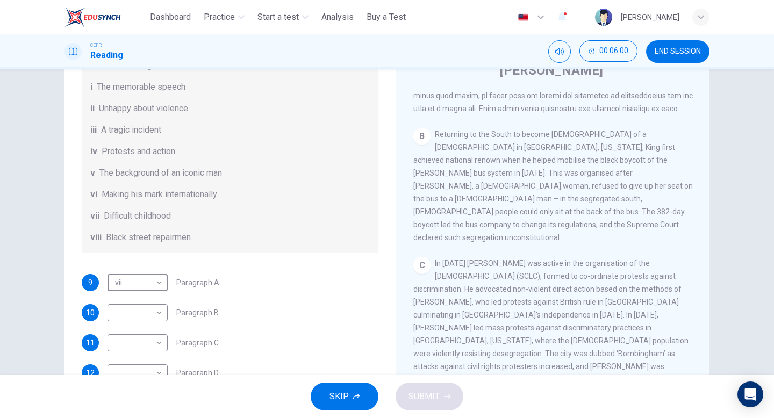
scroll to position [131, 0]
click at [154, 331] on body "This site uses cookies, as explained in our Privacy Policy . If you agree to th…" at bounding box center [387, 209] width 774 height 418
click at [151, 335] on li "iv" at bounding box center [137, 331] width 60 height 17
type input "**"
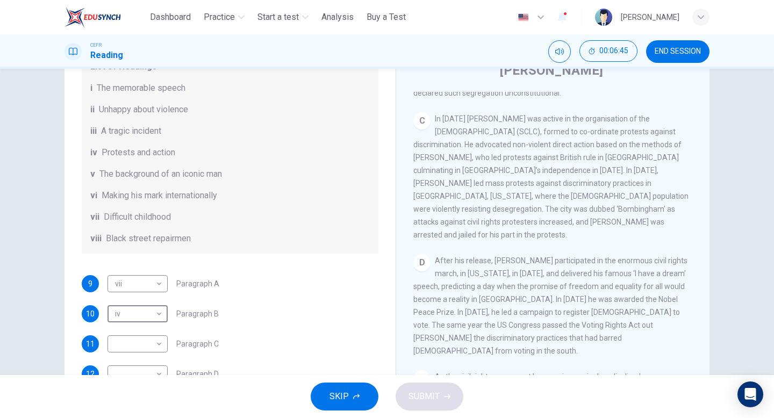
scroll to position [516, 0]
click at [154, 352] on body "This site uses cookies, as explained in our Privacy Policy . If you agree to th…" at bounding box center [387, 209] width 774 height 418
click at [146, 336] on li "iv" at bounding box center [137, 331] width 60 height 17
type input "**"
click at [154, 328] on body "This site uses cookies, as explained in our Privacy Policy . If you agree to th…" at bounding box center [387, 209] width 774 height 418
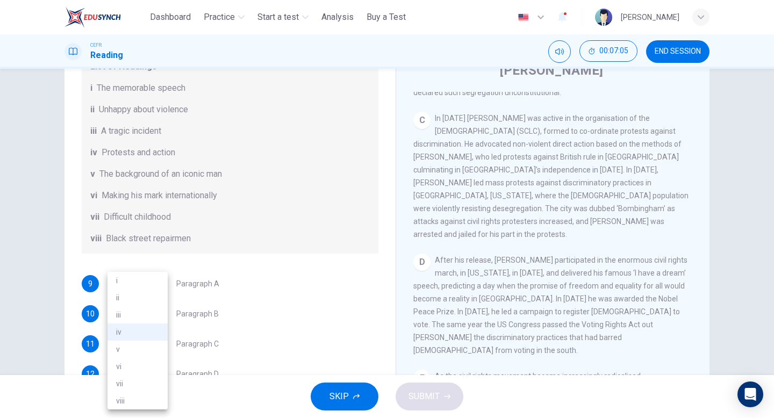
click at [151, 343] on li "v" at bounding box center [137, 349] width 60 height 17
type input "*"
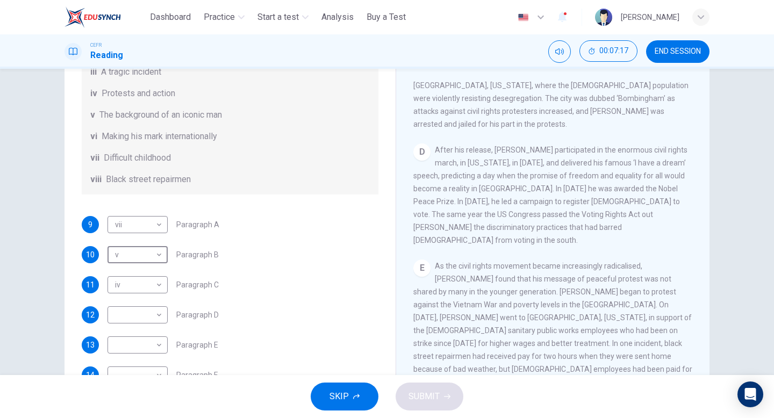
scroll to position [189, 0]
click at [155, 322] on body "This site uses cookies, as explained in our Privacy Policy . If you agree to th…" at bounding box center [387, 209] width 774 height 418
click at [151, 278] on li "i" at bounding box center [137, 280] width 60 height 17
type input "*"
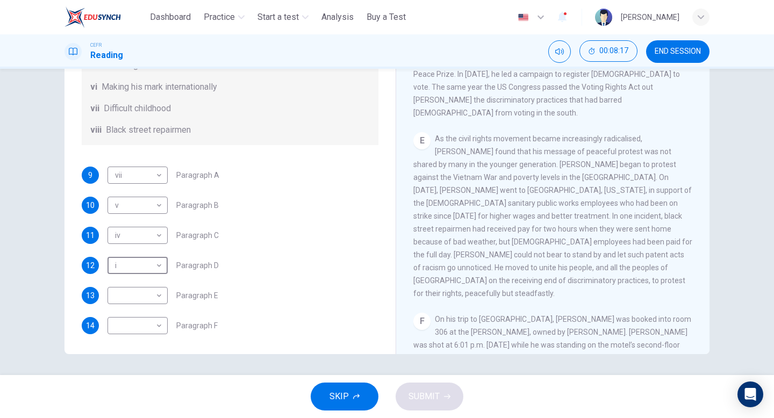
scroll to position [190, 0]
click at [151, 288] on body "This site uses cookies, as explained in our Privacy Policy . If you agree to th…" at bounding box center [387, 209] width 774 height 418
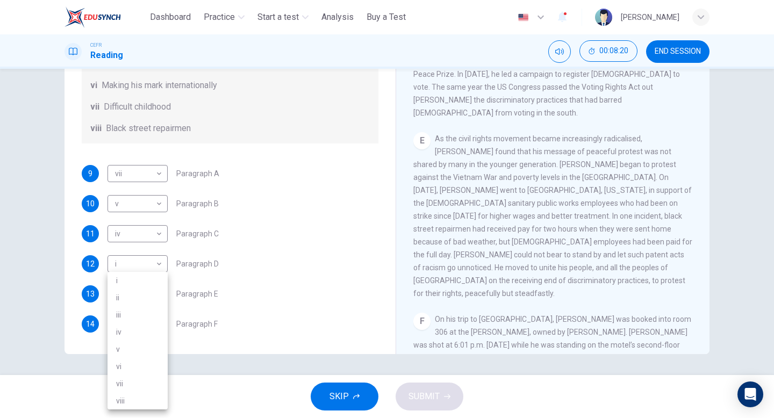
click at [148, 359] on li "vi" at bounding box center [137, 366] width 60 height 17
type input "**"
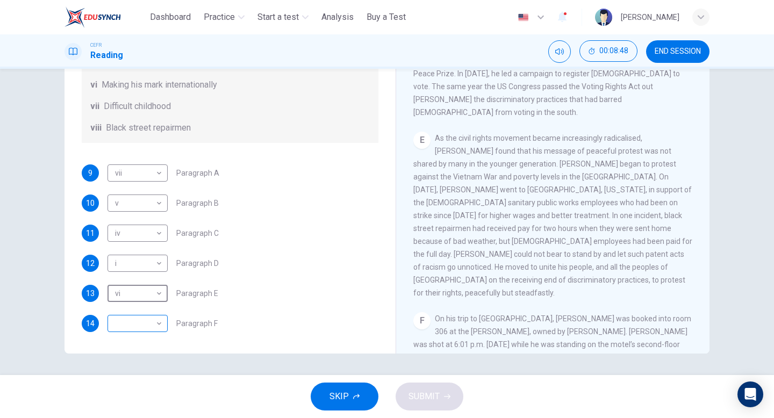
click at [145, 325] on body "This site uses cookies, as explained in our Privacy Policy . If you agree to th…" at bounding box center [387, 209] width 774 height 418
click at [142, 312] on li "iii" at bounding box center [137, 314] width 60 height 17
type input "***"
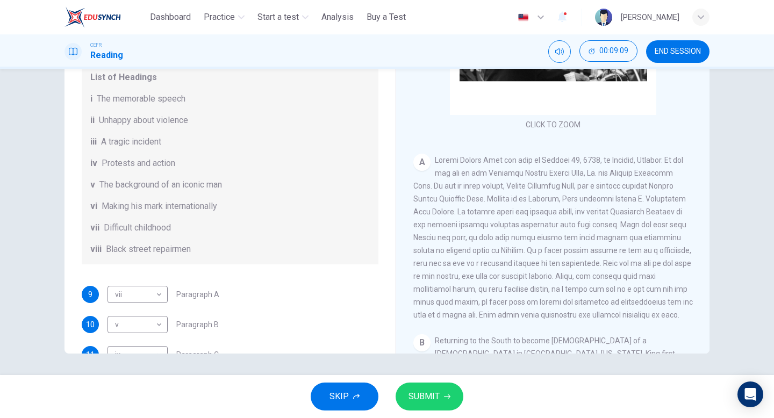
scroll to position [54, 0]
click at [144, 306] on body "This site uses cookies, as explained in our Privacy Policy . If you agree to th…" at bounding box center [387, 209] width 774 height 418
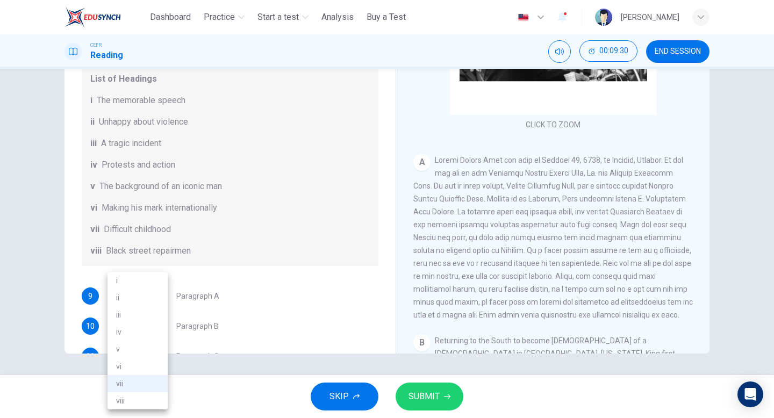
click at [142, 345] on li "v" at bounding box center [137, 349] width 60 height 17
type input "*"
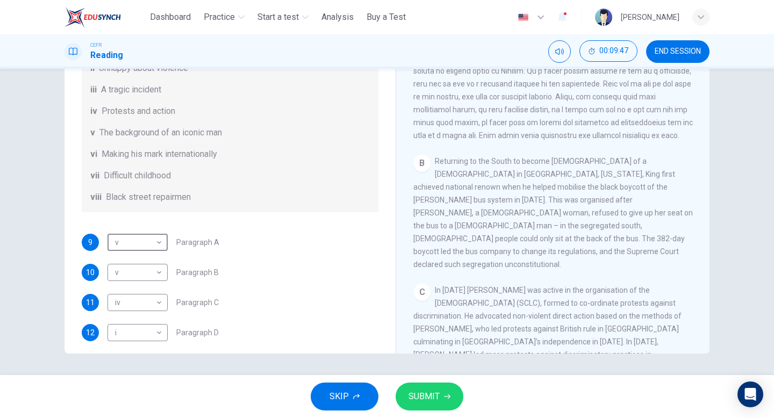
scroll to position [109, 0]
click at [157, 281] on body "This site uses cookies, as explained in our Privacy Policy . If you agree to th…" at bounding box center [387, 209] width 774 height 418
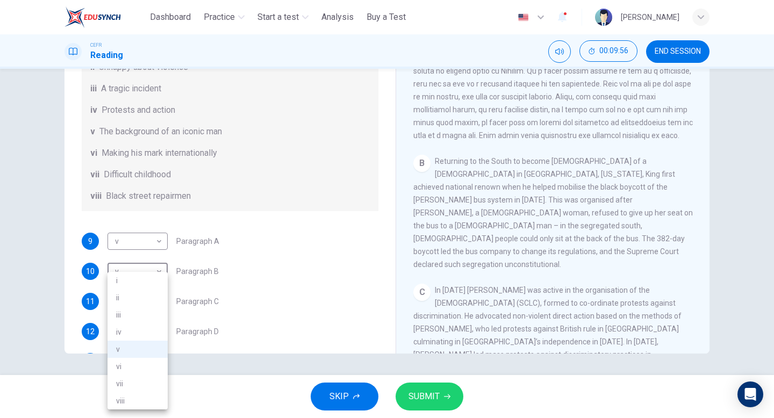
click at [155, 294] on li "ii" at bounding box center [137, 297] width 60 height 17
type input "**"
click at [427, 391] on span "SUBMIT" at bounding box center [423, 396] width 31 height 15
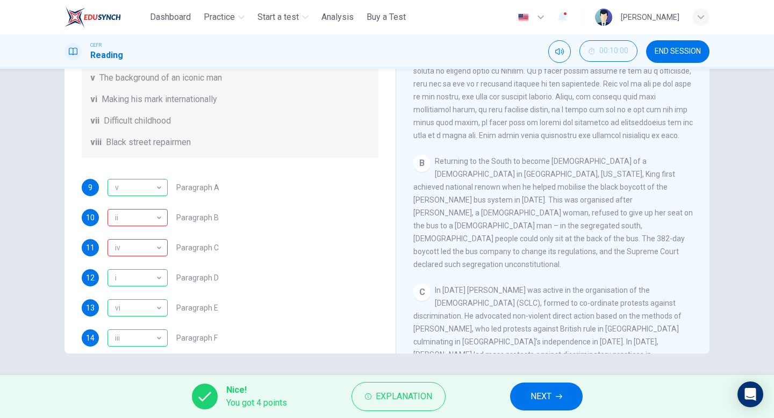
scroll to position [190, 0]
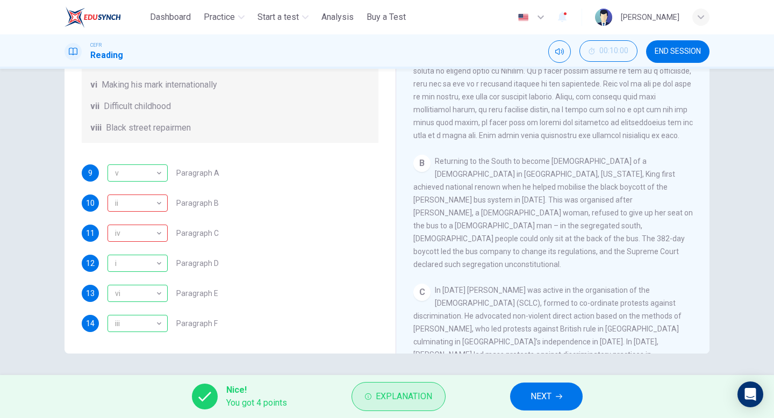
click at [389, 395] on span "Explanation" at bounding box center [403, 396] width 56 height 15
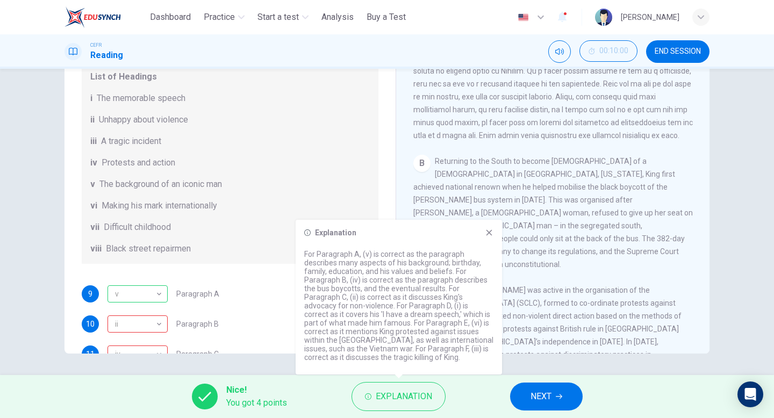
scroll to position [67, 0]
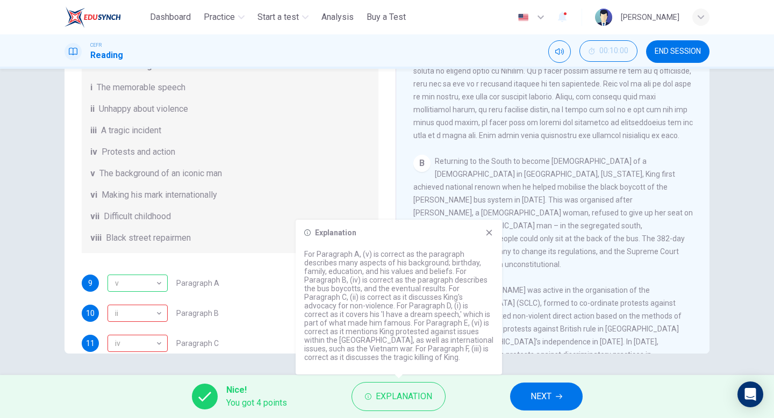
click at [488, 228] on div "Explanation For Paragraph A, (v) is correct as the paragraph describes many asp…" at bounding box center [398, 297] width 206 height 155
click at [538, 389] on span "NEXT" at bounding box center [540, 396] width 21 height 15
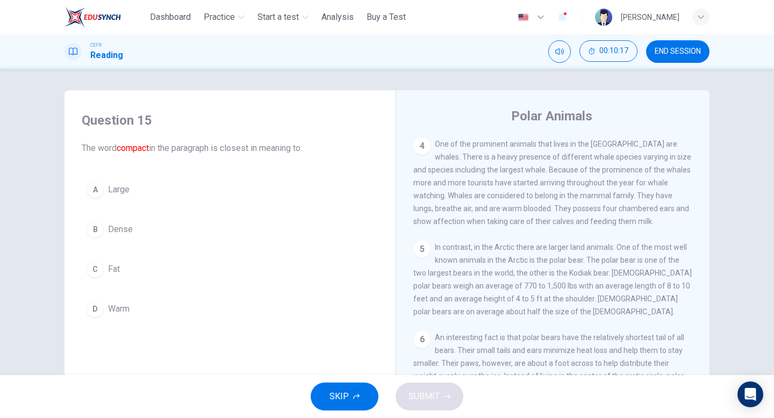
scroll to position [302, 0]
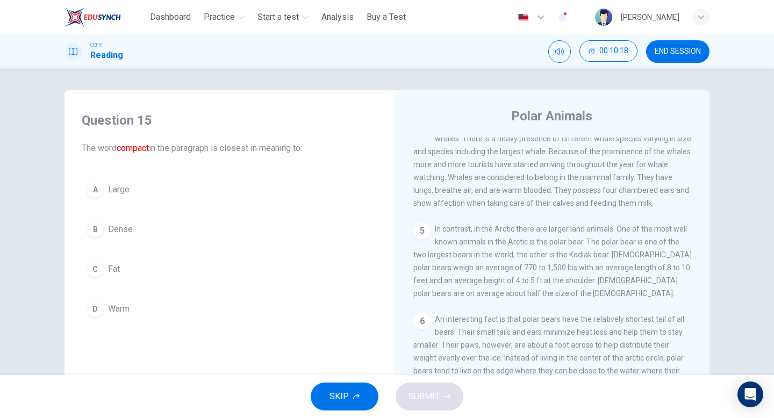
click at [681, 54] on span "END SESSION" at bounding box center [677, 51] width 46 height 9
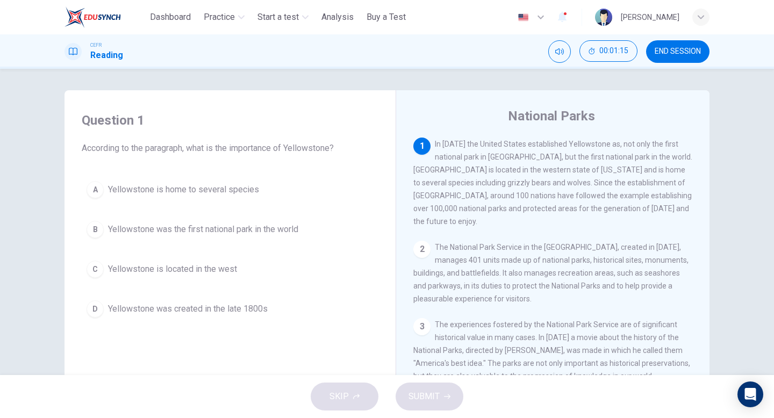
click at [221, 191] on span "Yellowstone is home to several species" at bounding box center [183, 189] width 151 height 13
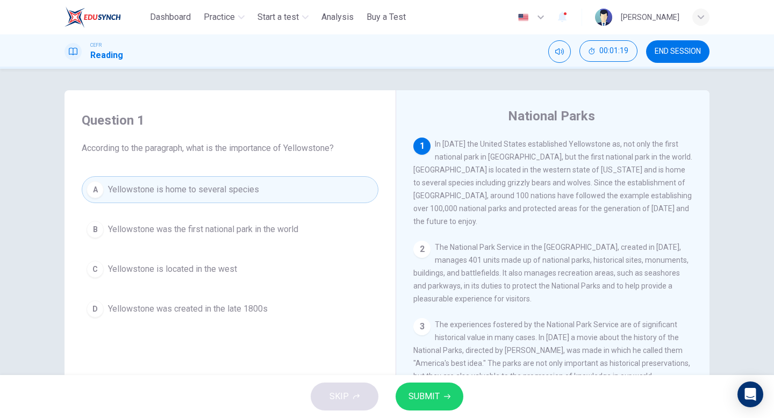
click at [439, 388] on button "SUBMIT" at bounding box center [429, 396] width 68 height 28
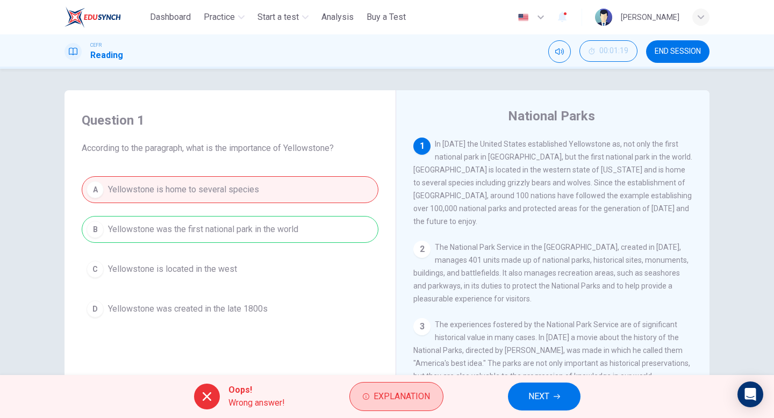
click at [421, 395] on span "Explanation" at bounding box center [401, 396] width 56 height 15
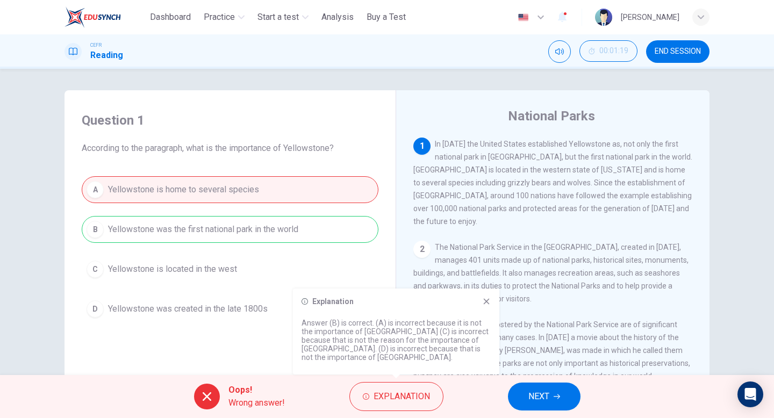
click at [488, 298] on icon at bounding box center [486, 301] width 9 height 9
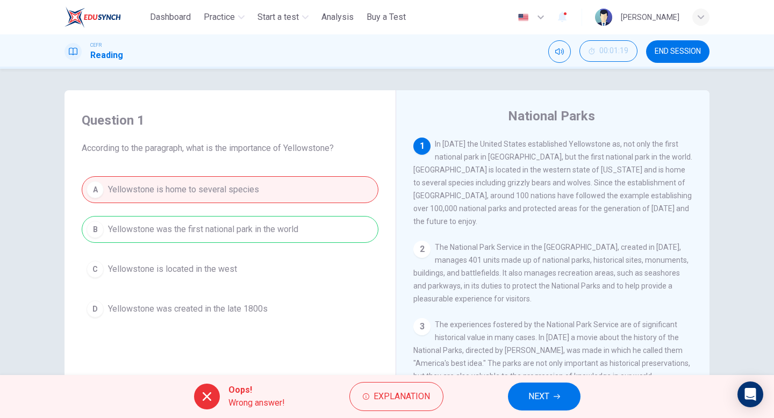
click at [541, 391] on span "NEXT" at bounding box center [538, 396] width 21 height 15
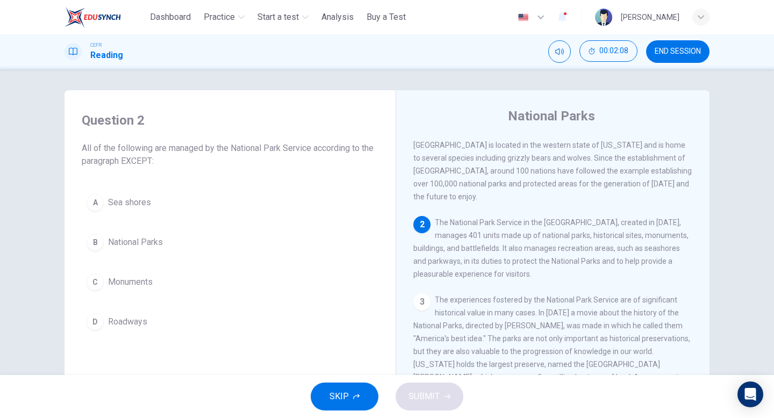
scroll to position [26, 0]
click at [132, 319] on span "Roadways" at bounding box center [127, 321] width 39 height 13
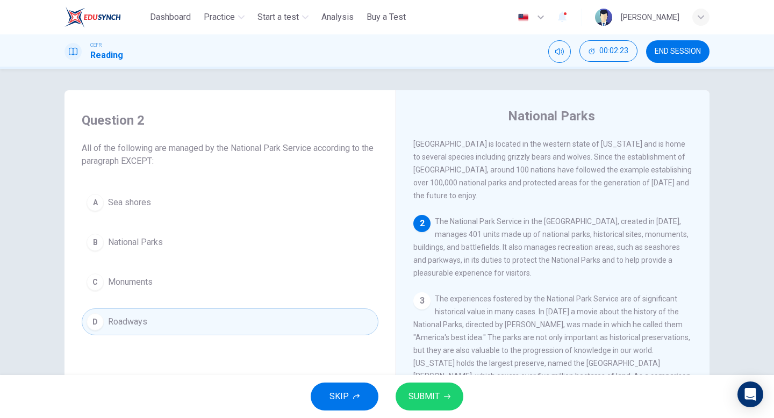
click at [445, 392] on button "SUBMIT" at bounding box center [429, 396] width 68 height 28
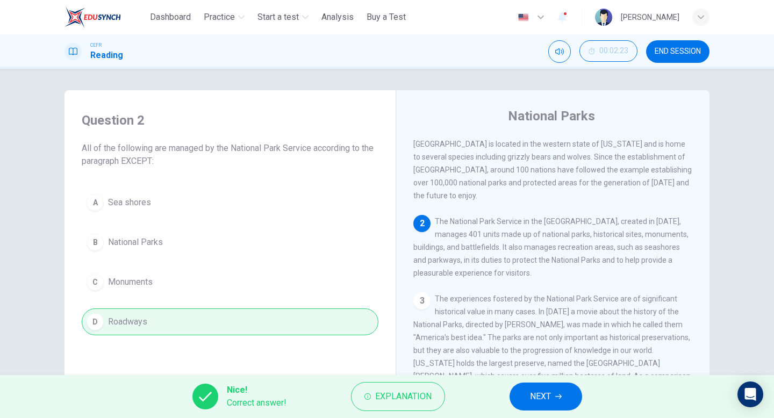
click at [549, 399] on span "NEXT" at bounding box center [540, 396] width 21 height 15
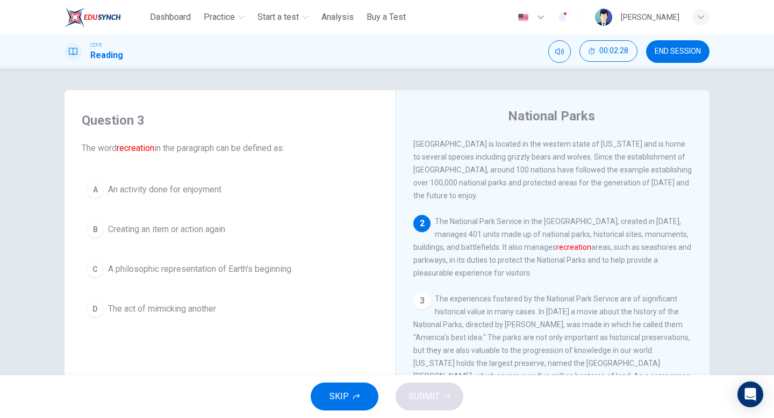
click at [183, 184] on span "An activity done for enjoyment" at bounding box center [164, 189] width 113 height 13
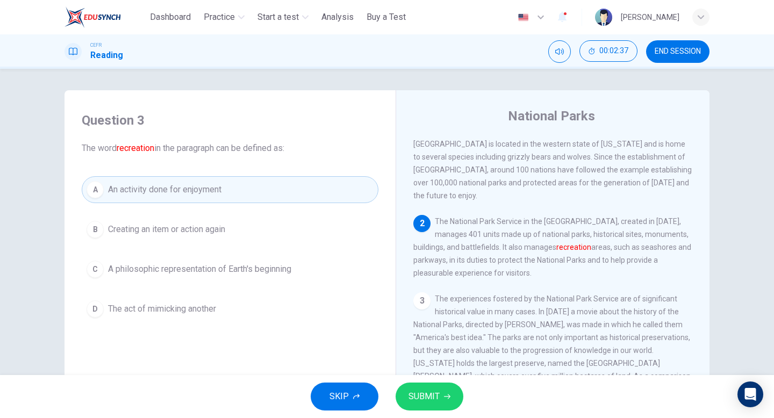
click at [418, 390] on span "SUBMIT" at bounding box center [423, 396] width 31 height 15
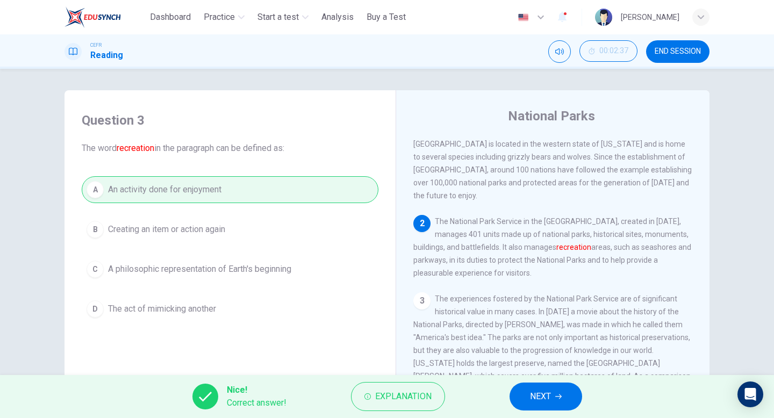
click at [511, 394] on button "NEXT" at bounding box center [545, 396] width 73 height 28
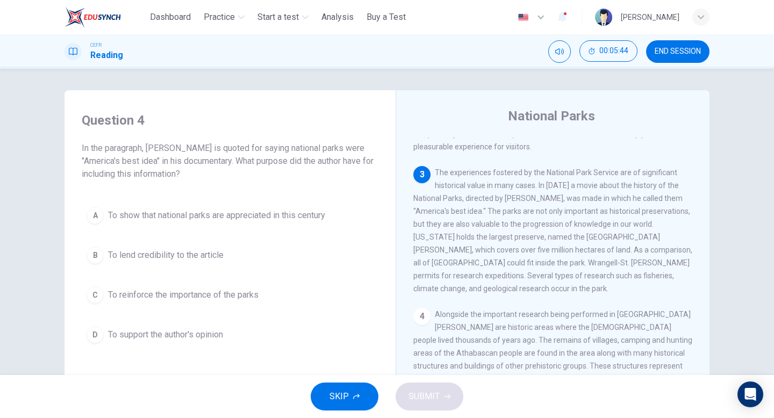
scroll to position [155, 0]
click at [196, 295] on span "To reinforce the importance of the parks" at bounding box center [183, 294] width 150 height 13
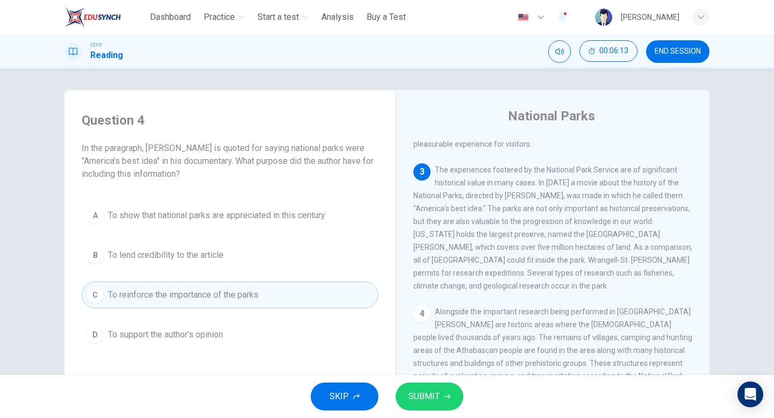
click at [426, 391] on span "SUBMIT" at bounding box center [423, 396] width 31 height 15
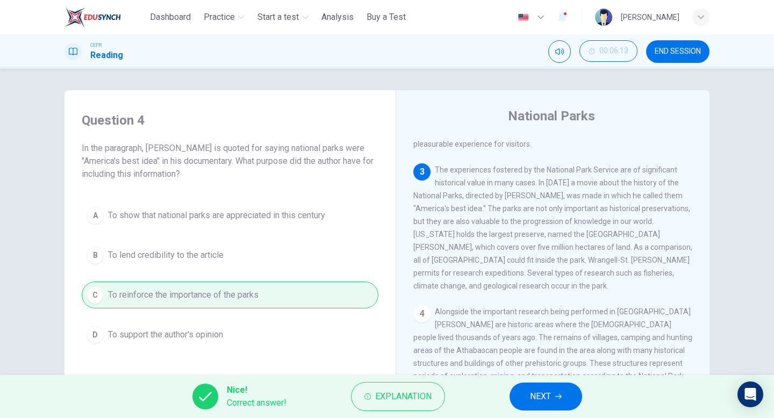
click at [532, 400] on span "NEXT" at bounding box center [540, 396] width 21 height 15
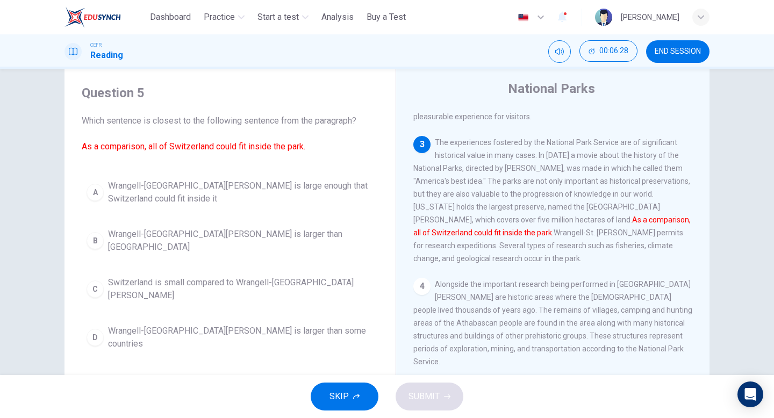
scroll to position [30, 0]
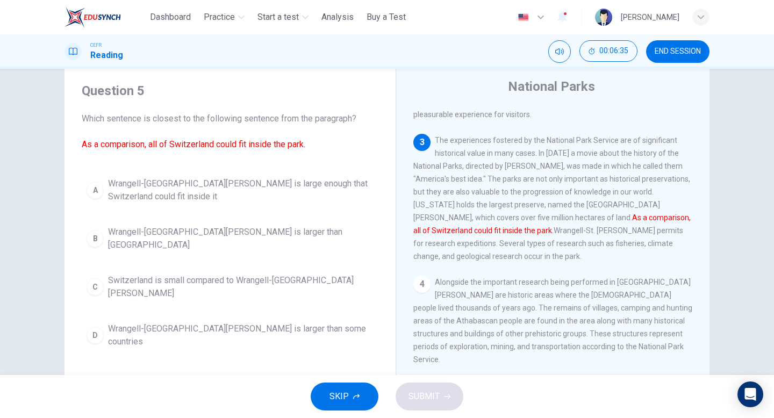
click at [272, 189] on span "Wrangell-St. Elias National Park is large enough that Switzerland could fit ins…" at bounding box center [240, 190] width 265 height 26
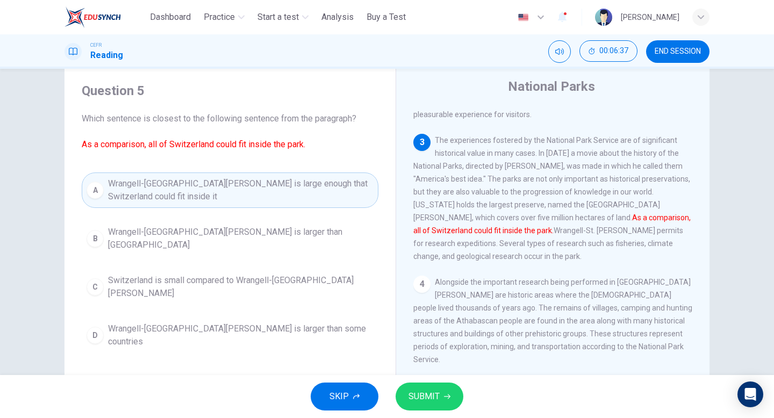
click at [428, 391] on span "SUBMIT" at bounding box center [423, 396] width 31 height 15
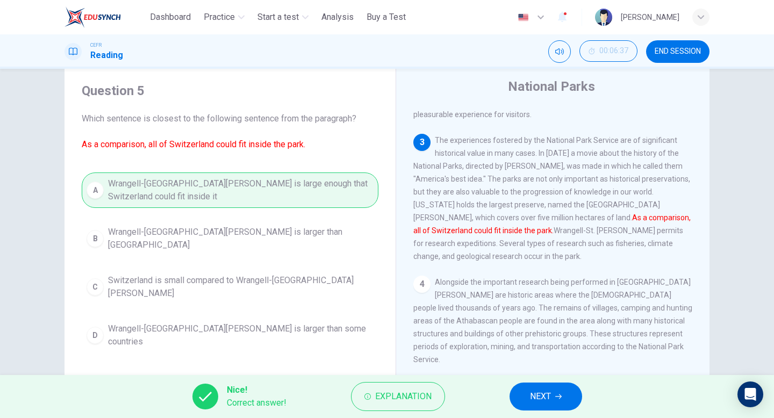
click at [533, 392] on span "NEXT" at bounding box center [540, 396] width 21 height 15
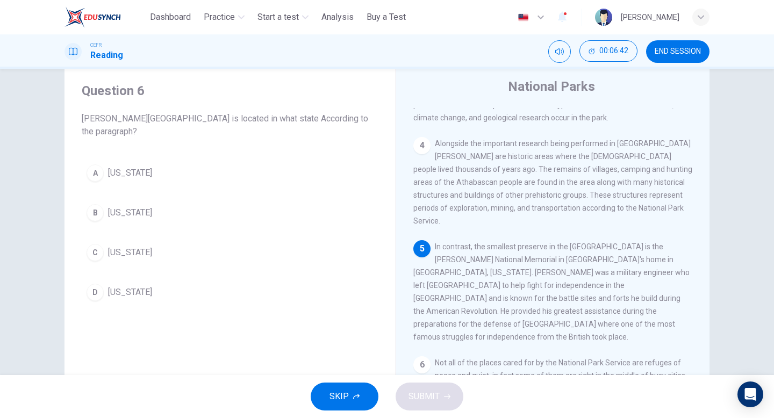
scroll to position [298, 0]
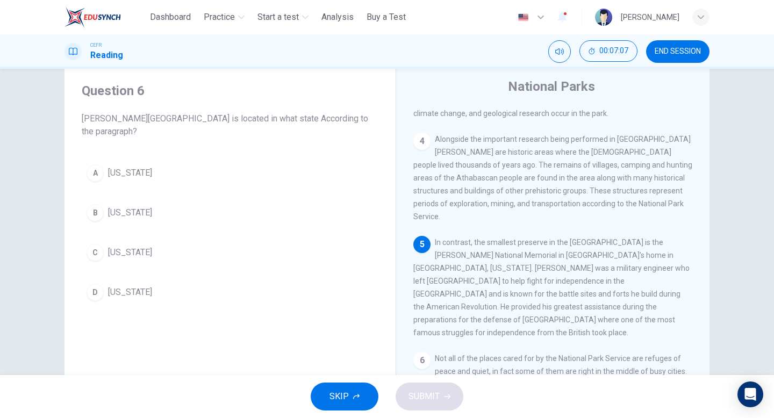
click at [95, 178] on div "A" at bounding box center [94, 172] width 17 height 17
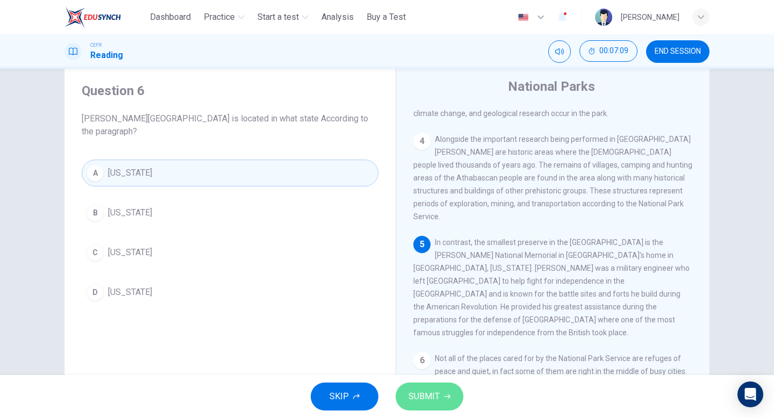
click at [423, 389] on span "SUBMIT" at bounding box center [423, 396] width 31 height 15
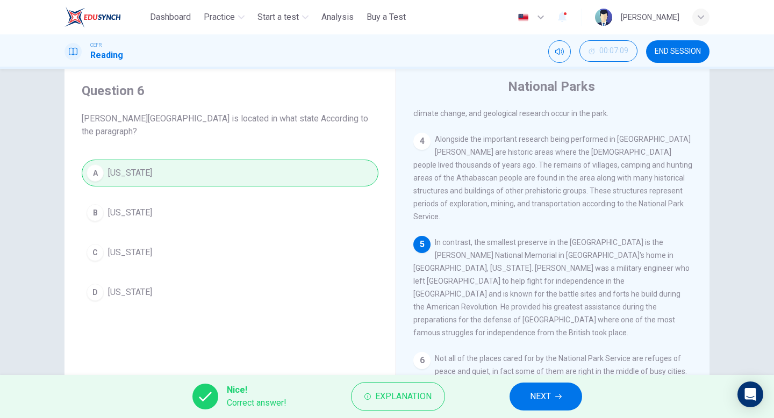
click at [539, 389] on span "NEXT" at bounding box center [540, 396] width 21 height 15
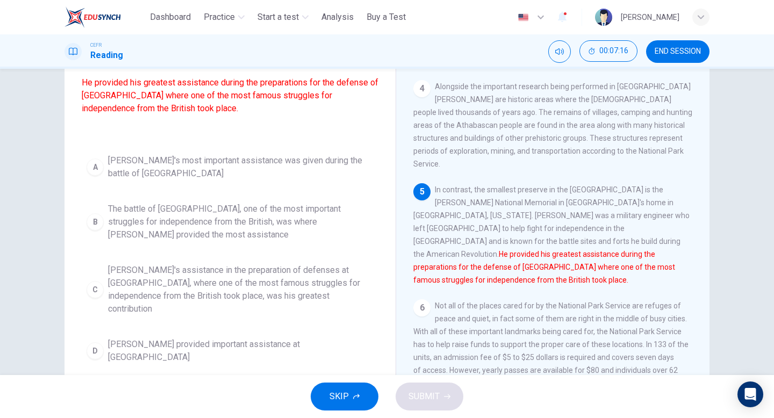
scroll to position [92, 0]
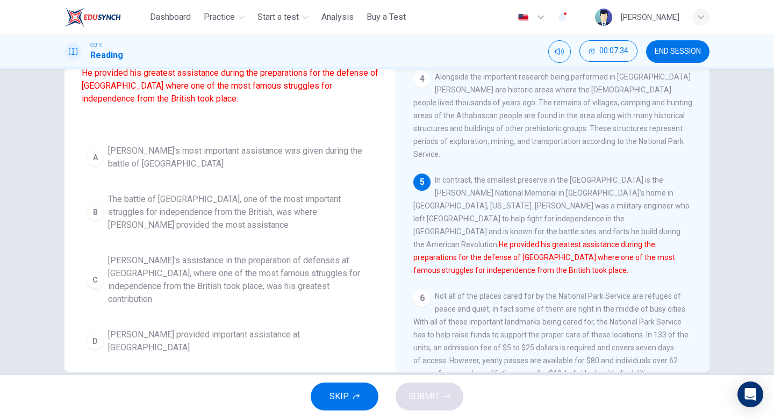
click at [336, 225] on span "The battle of Saratoga, one of the most important struggles for independence fr…" at bounding box center [240, 212] width 265 height 39
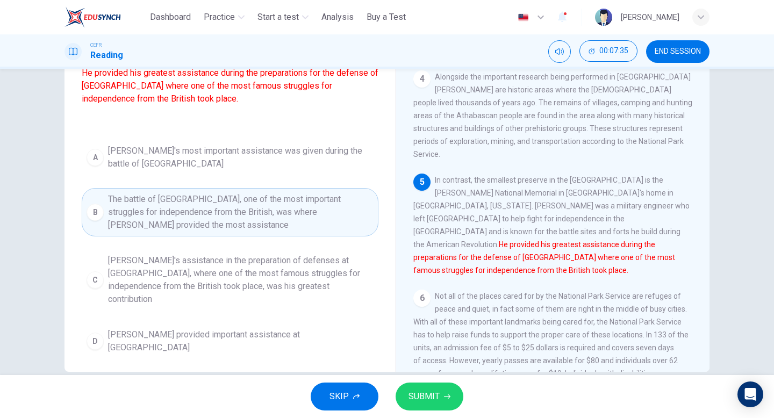
click at [424, 396] on span "SUBMIT" at bounding box center [423, 396] width 31 height 15
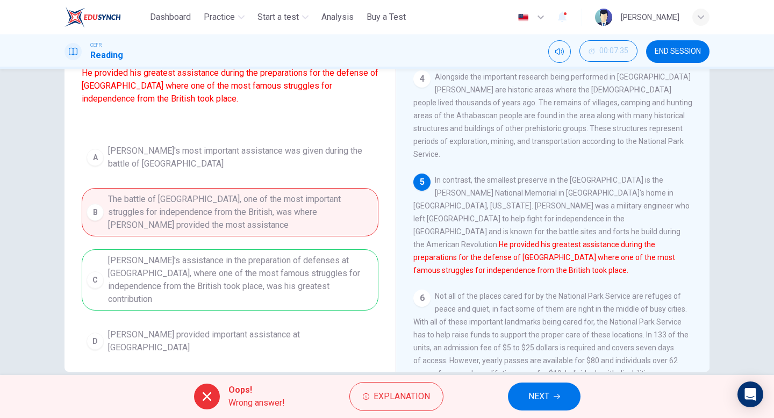
click at [424, 396] on span "Explanation" at bounding box center [401, 396] width 56 height 15
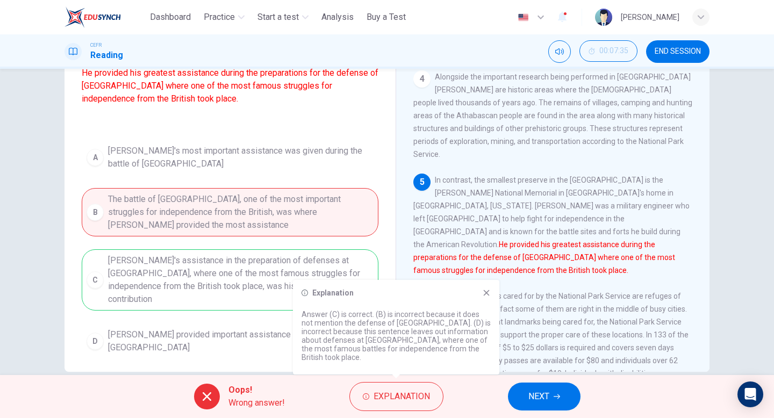
click at [489, 297] on icon at bounding box center [486, 292] width 9 height 9
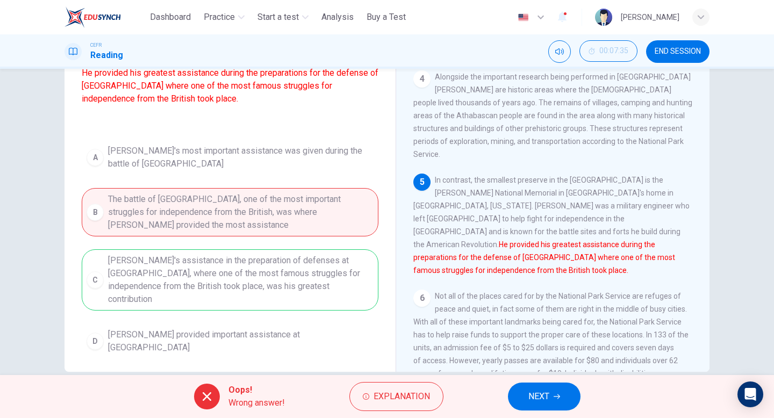
click at [547, 391] on span "NEXT" at bounding box center [538, 396] width 21 height 15
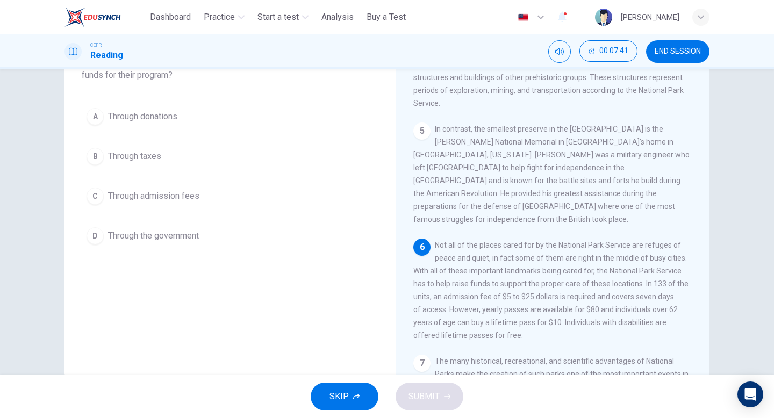
scroll to position [362, 0]
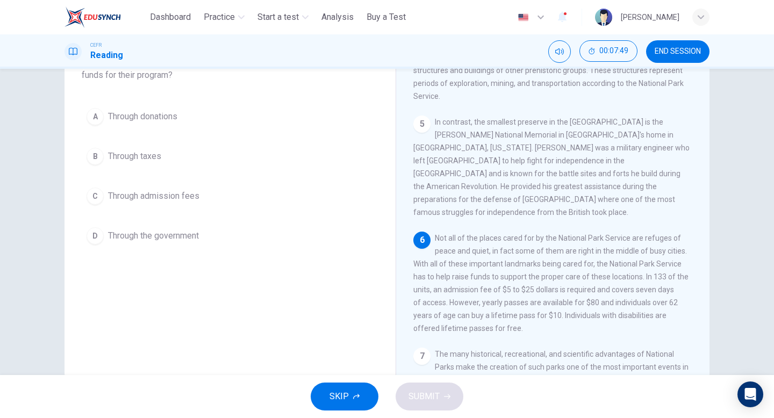
click at [150, 196] on span "Through admission fees" at bounding box center [153, 196] width 91 height 13
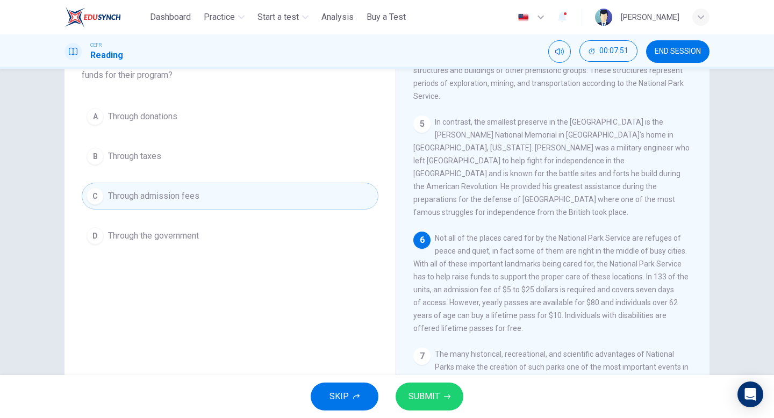
click at [443, 392] on button "SUBMIT" at bounding box center [429, 396] width 68 height 28
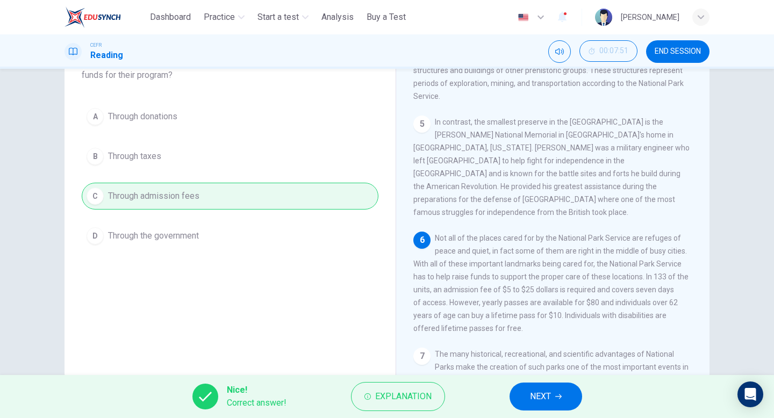
click at [546, 396] on span "NEXT" at bounding box center [540, 396] width 21 height 15
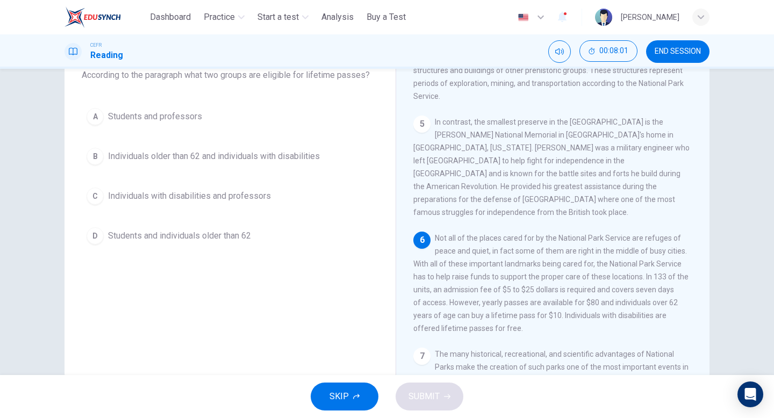
click at [226, 196] on span "Individuals with disabilities and professors" at bounding box center [189, 196] width 163 height 13
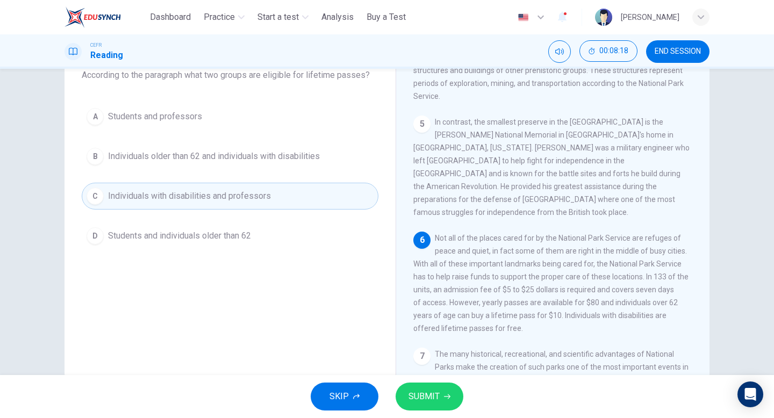
click at [229, 159] on span "Individuals older than 62 and individuals with disabilities" at bounding box center [214, 156] width 212 height 13
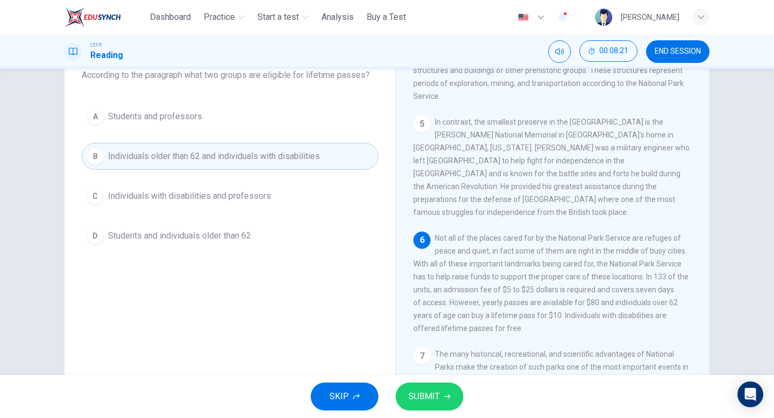
click at [430, 390] on span "SUBMIT" at bounding box center [423, 396] width 31 height 15
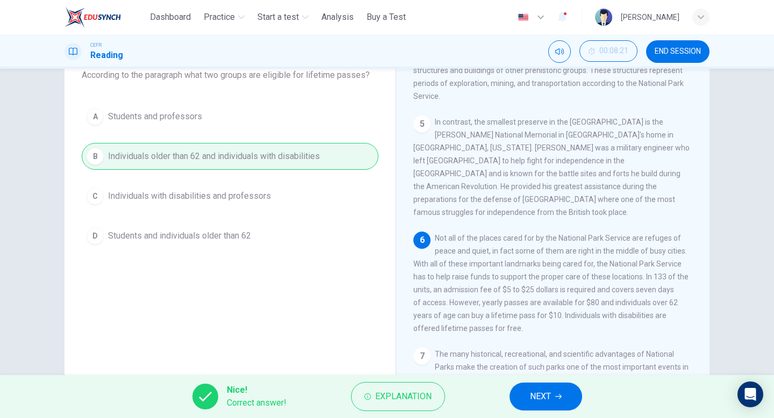
click at [544, 401] on span "NEXT" at bounding box center [540, 396] width 21 height 15
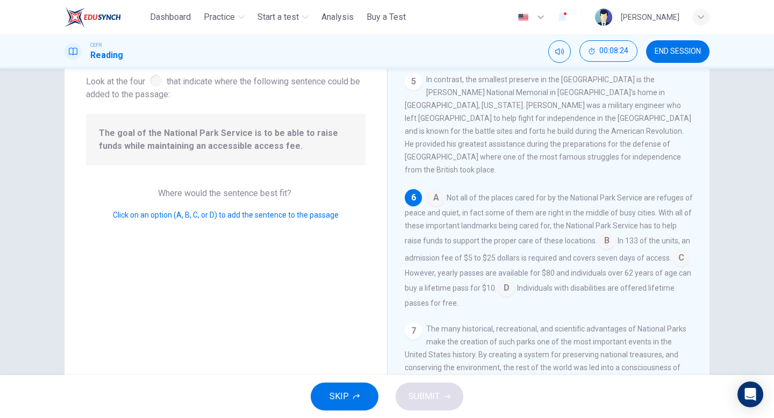
scroll to position [56, 0]
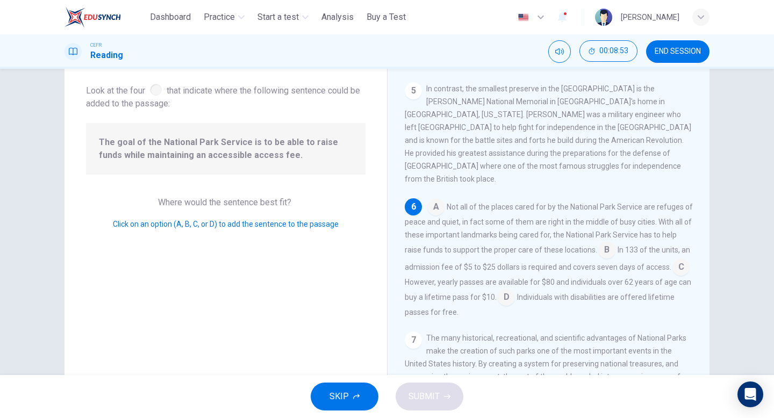
click at [438, 199] on input at bounding box center [435, 207] width 17 height 17
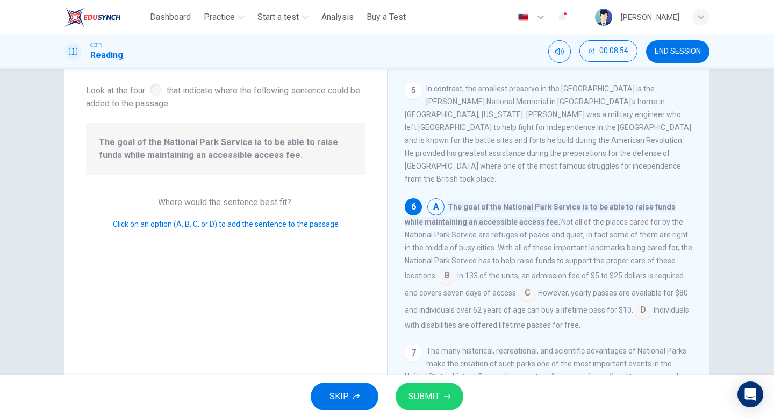
scroll to position [425, 0]
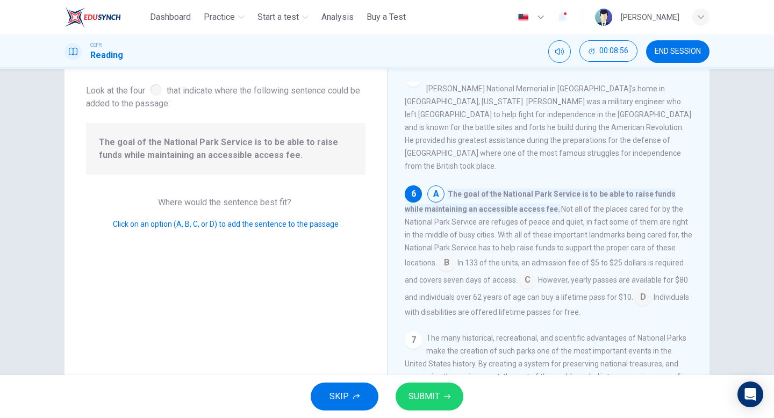
click at [444, 392] on button "SUBMIT" at bounding box center [429, 396] width 68 height 28
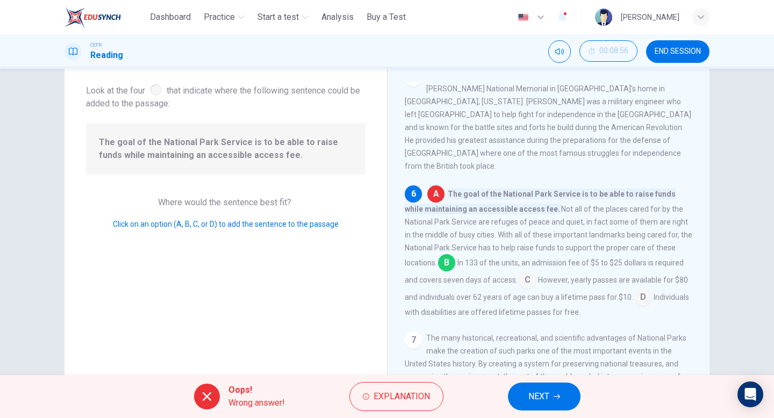
click at [525, 387] on button "NEXT" at bounding box center [544, 396] width 73 height 28
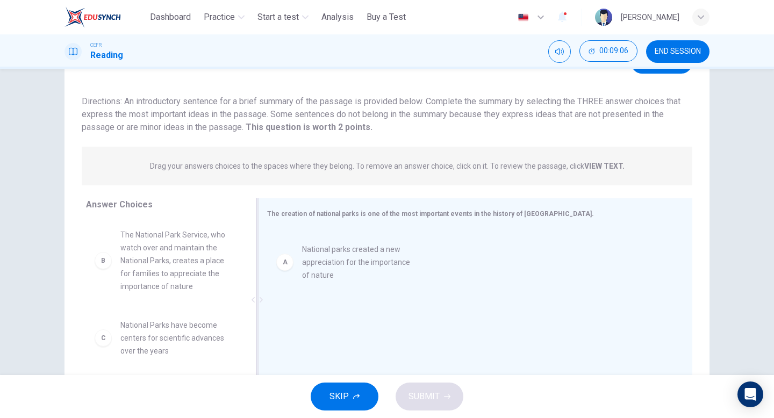
drag, startPoint x: 166, startPoint y: 252, endPoint x: 351, endPoint y: 266, distance: 185.9
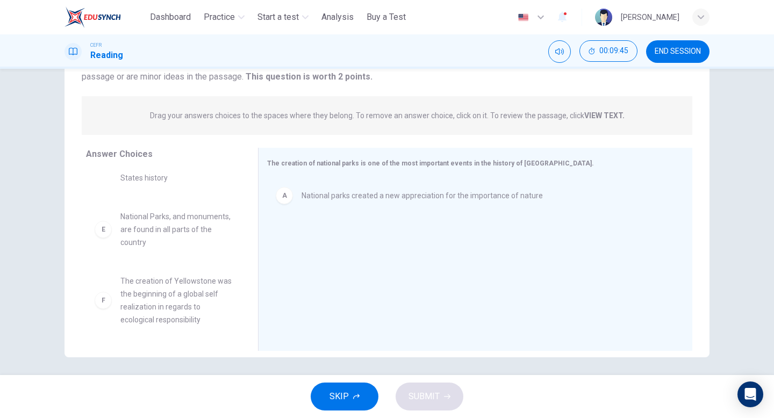
scroll to position [110, 0]
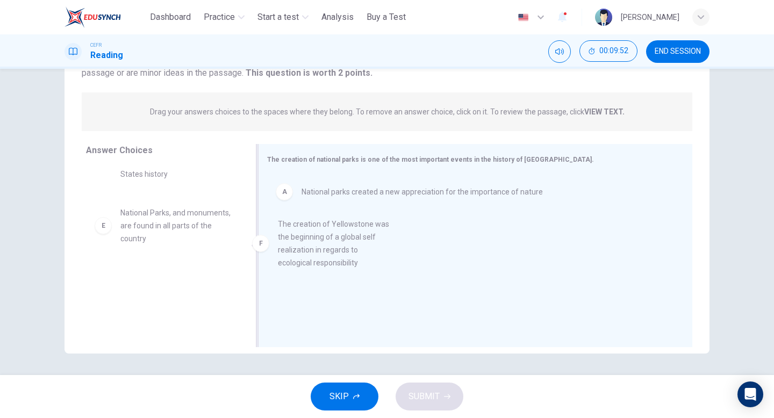
drag, startPoint x: 186, startPoint y: 291, endPoint x: 349, endPoint y: 235, distance: 171.6
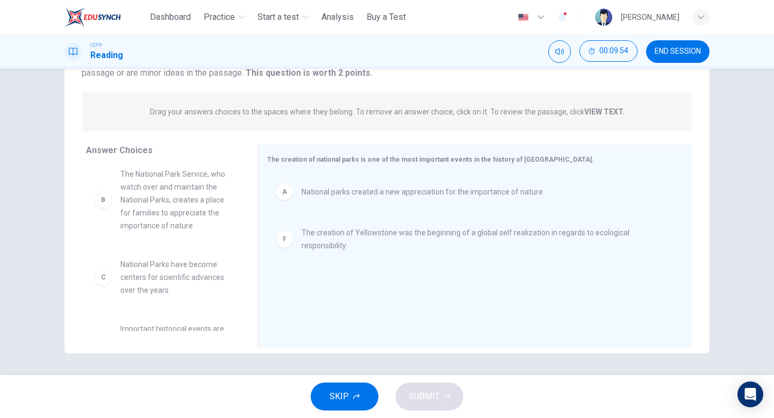
scroll to position [0, 0]
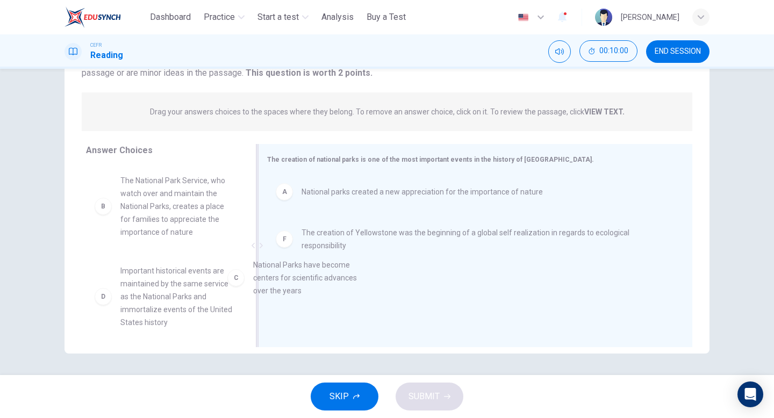
drag, startPoint x: 196, startPoint y: 283, endPoint x: 346, endPoint y: 276, distance: 150.6
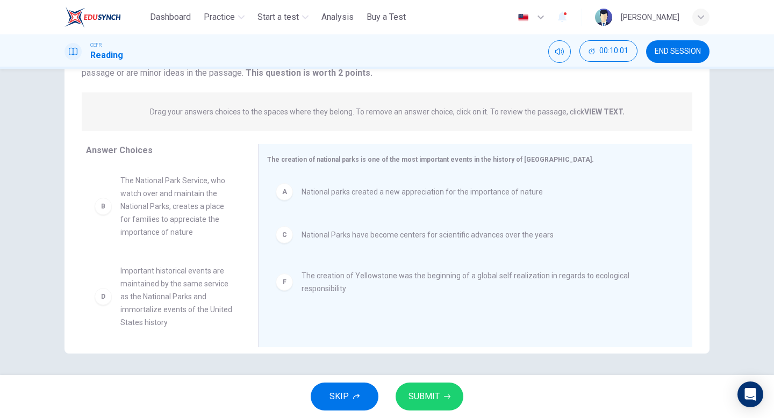
scroll to position [71, 0]
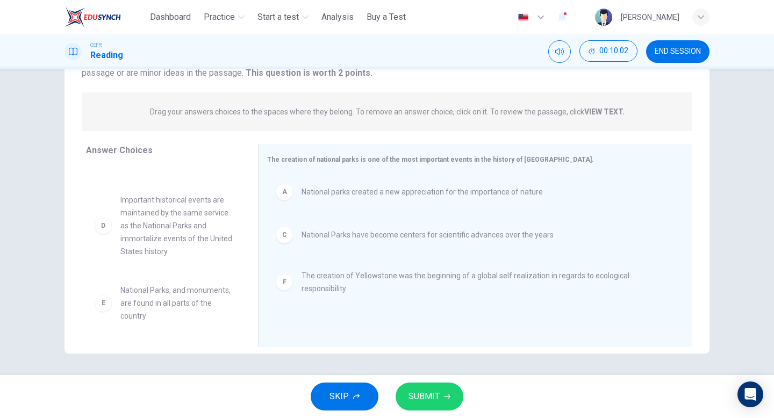
click at [418, 387] on button "SUBMIT" at bounding box center [429, 396] width 68 height 28
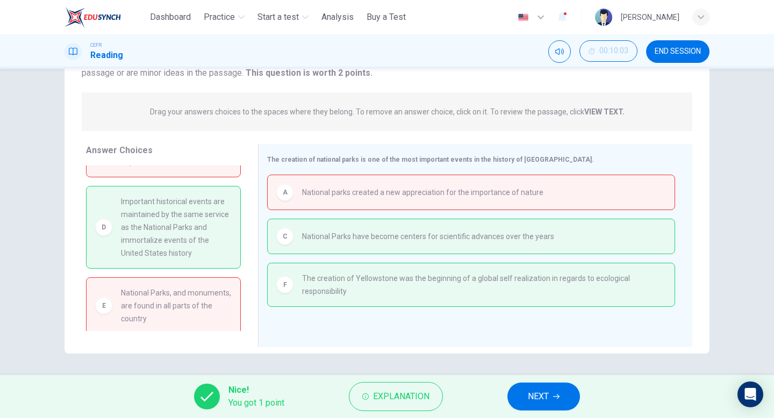
click at [546, 397] on span "NEXT" at bounding box center [538, 396] width 21 height 15
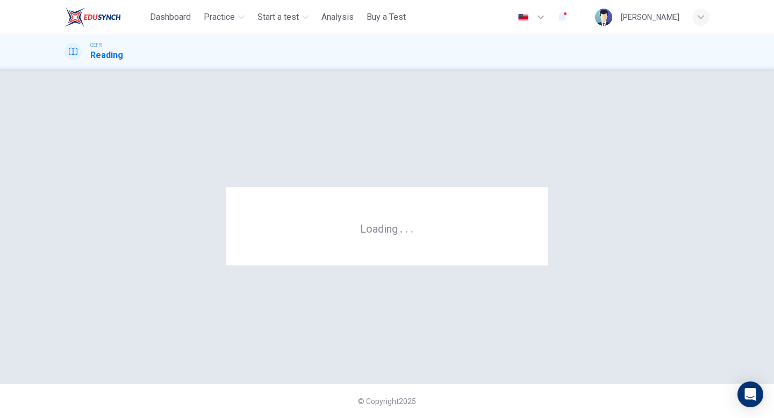
scroll to position [0, 0]
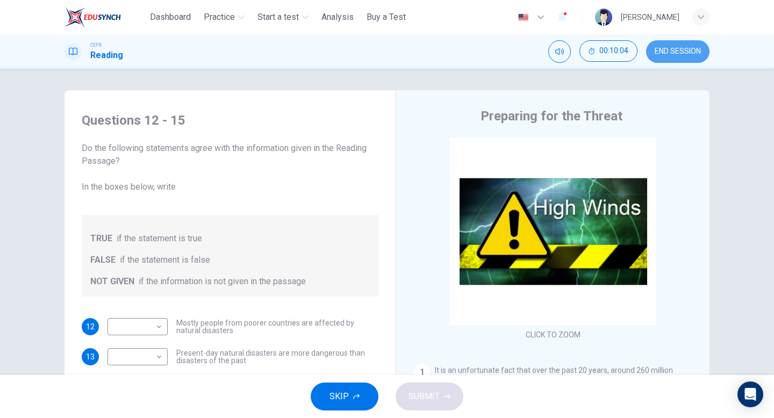
click at [679, 54] on span "END SESSION" at bounding box center [677, 51] width 46 height 9
